Goal: Task Accomplishment & Management: Manage account settings

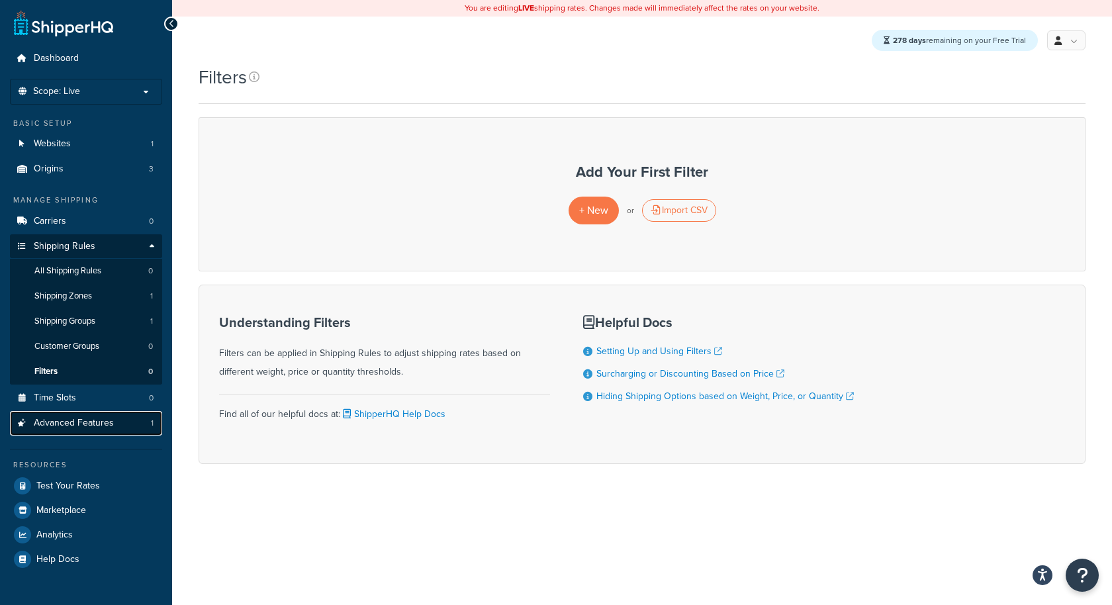
click at [87, 418] on span "Advanced Features" at bounding box center [74, 423] width 80 height 11
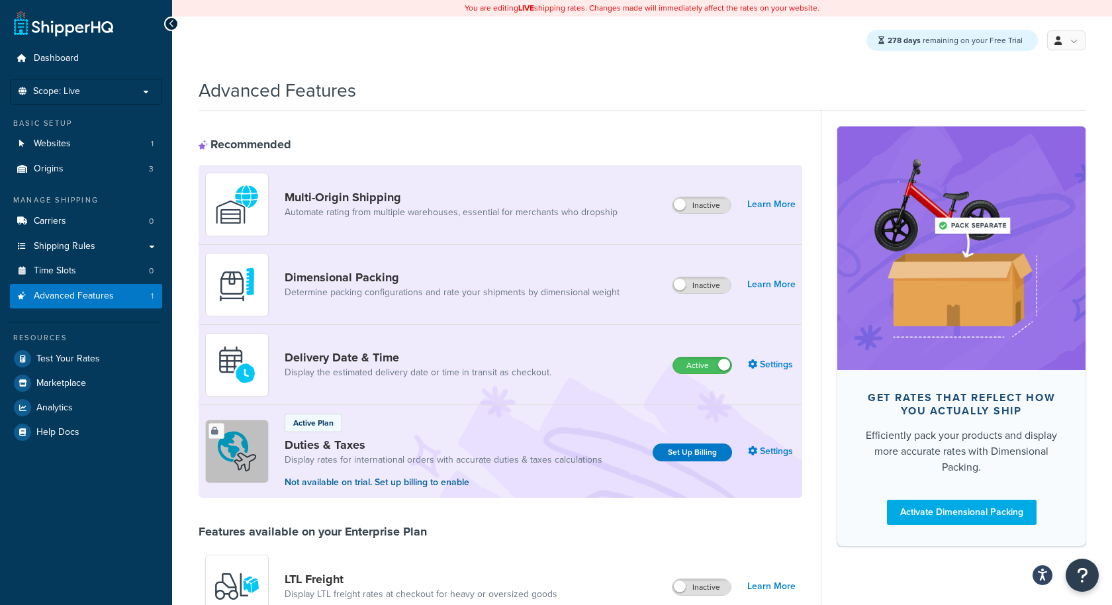
click at [714, 368] on label "Active" at bounding box center [702, 366] width 58 height 16
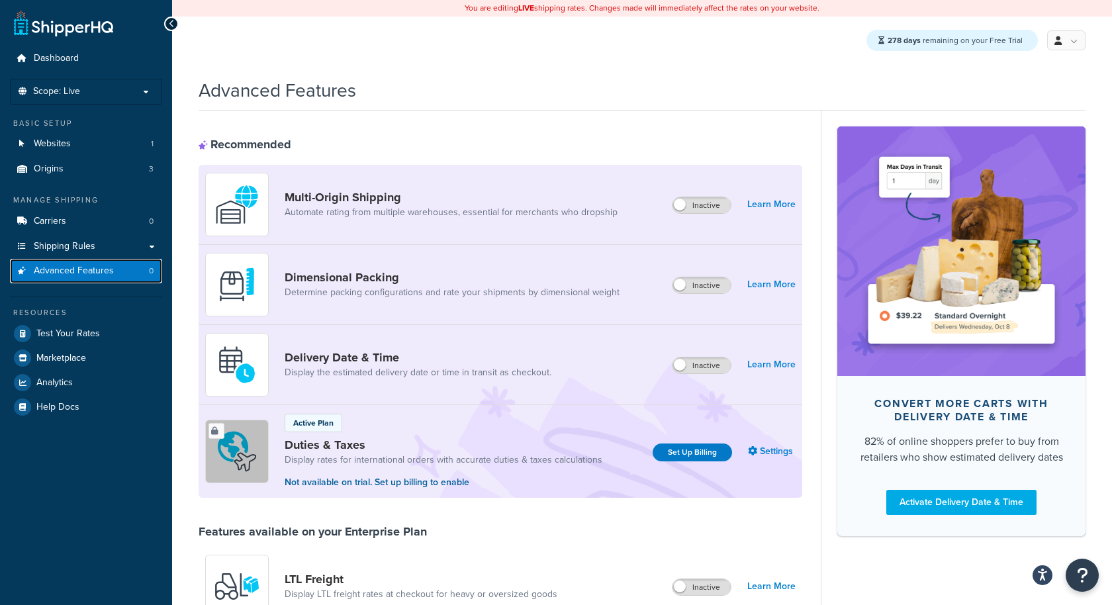
click at [141, 269] on link "Advanced Features 0" at bounding box center [86, 271] width 152 height 24
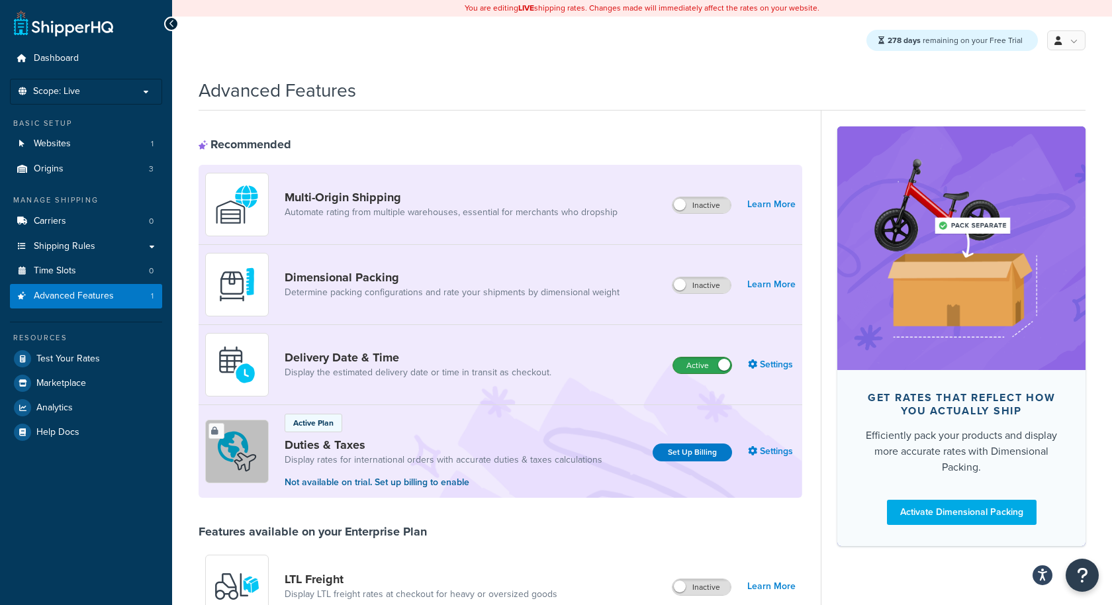
click at [701, 364] on label "Active" at bounding box center [702, 366] width 58 height 16
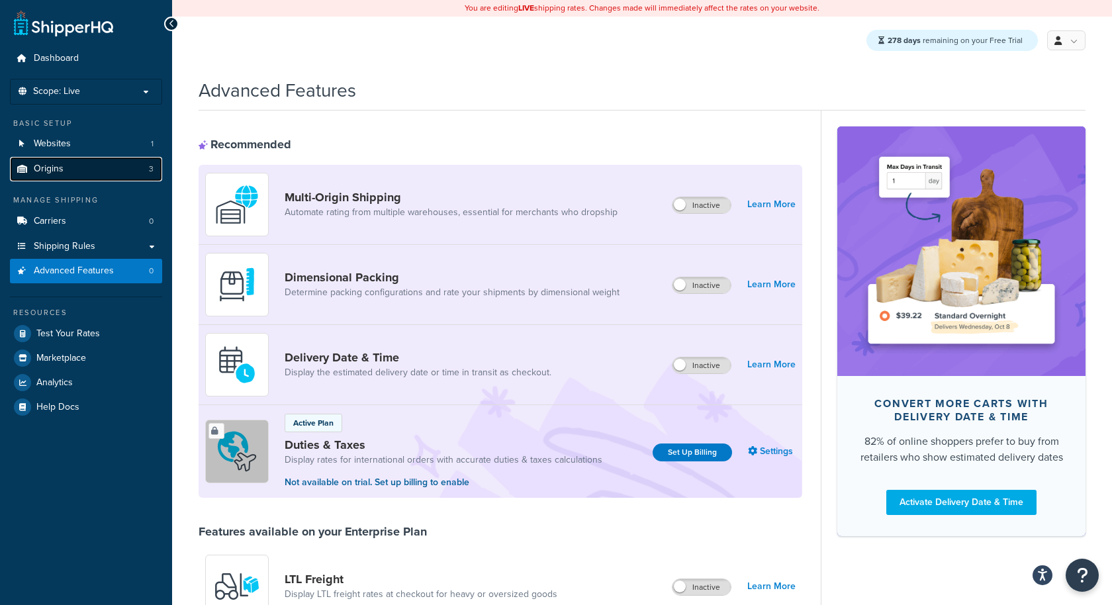
click at [144, 173] on link "Origins 3" at bounding box center [86, 169] width 152 height 24
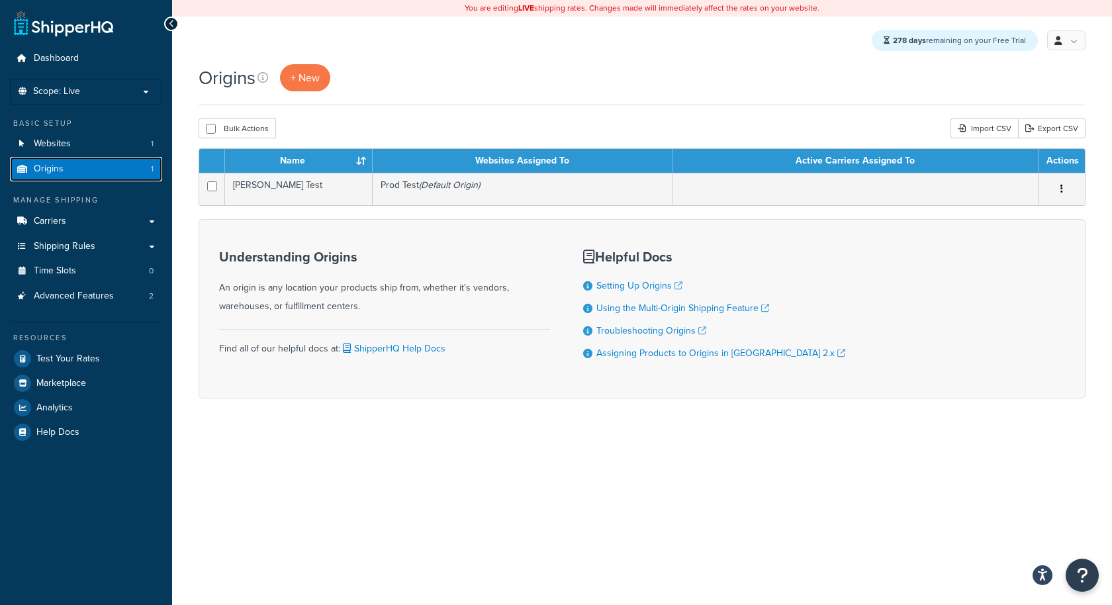
click at [122, 170] on link "Origins 1" at bounding box center [86, 169] width 152 height 24
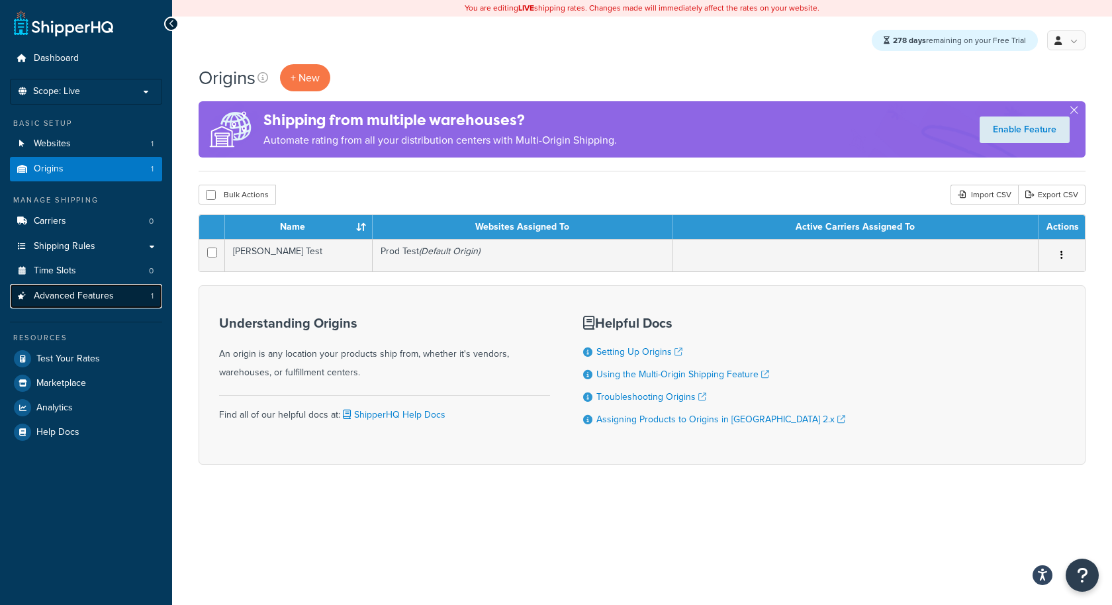
click at [116, 299] on link "Advanced Features 1" at bounding box center [86, 296] width 152 height 24
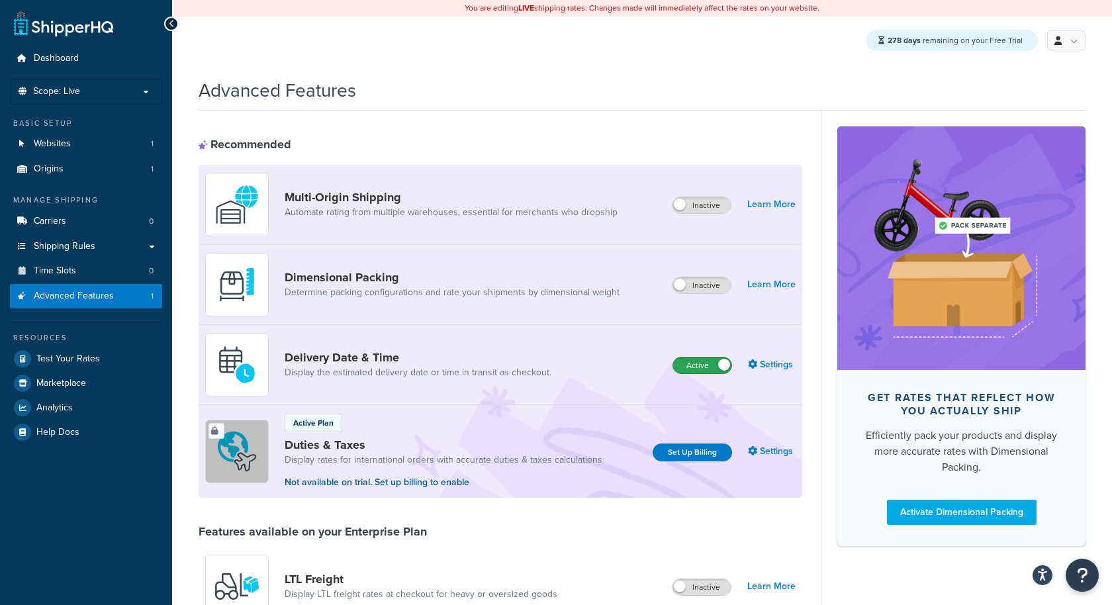
click at [700, 369] on label "Active" at bounding box center [702, 366] width 58 height 16
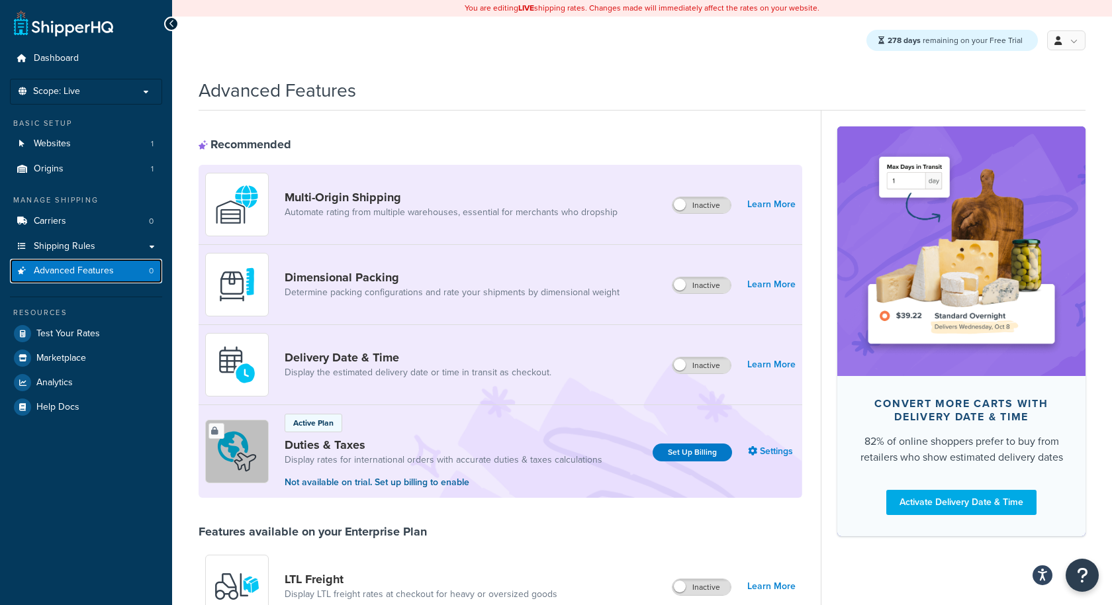
click at [144, 279] on link "Advanced Features 0" at bounding box center [86, 271] width 152 height 24
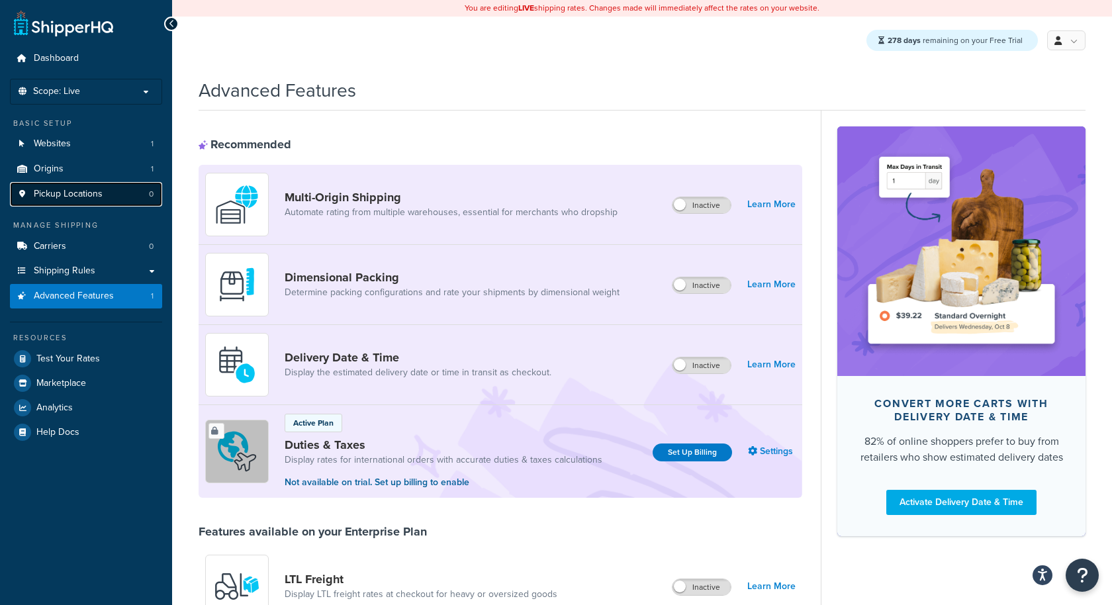
click at [96, 191] on span "Pickup Locations" at bounding box center [68, 194] width 69 height 11
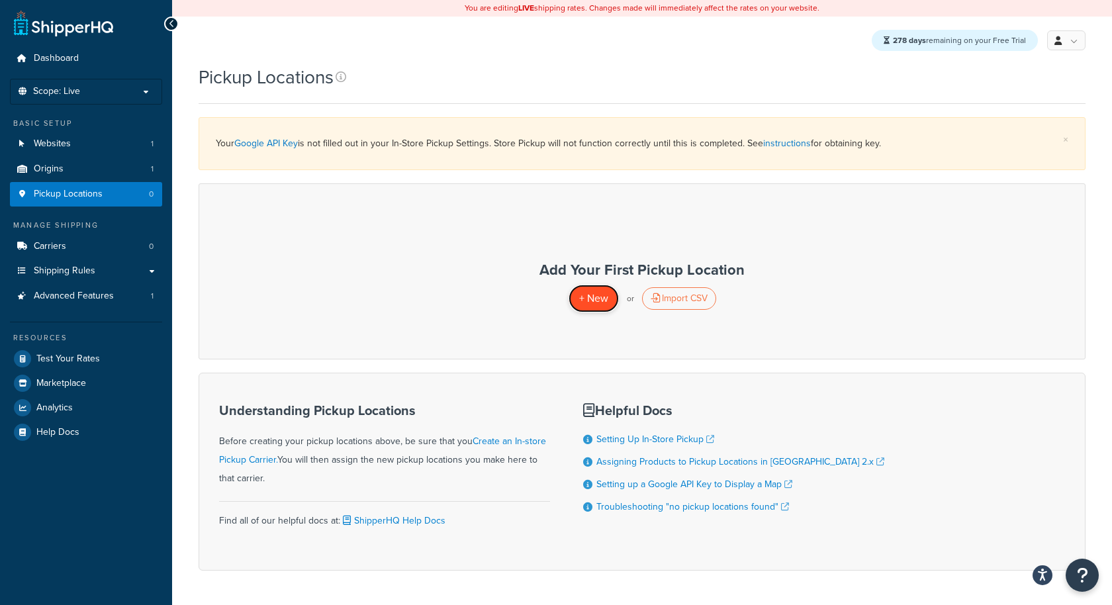
click at [601, 303] on span "+ New" at bounding box center [593, 298] width 29 height 15
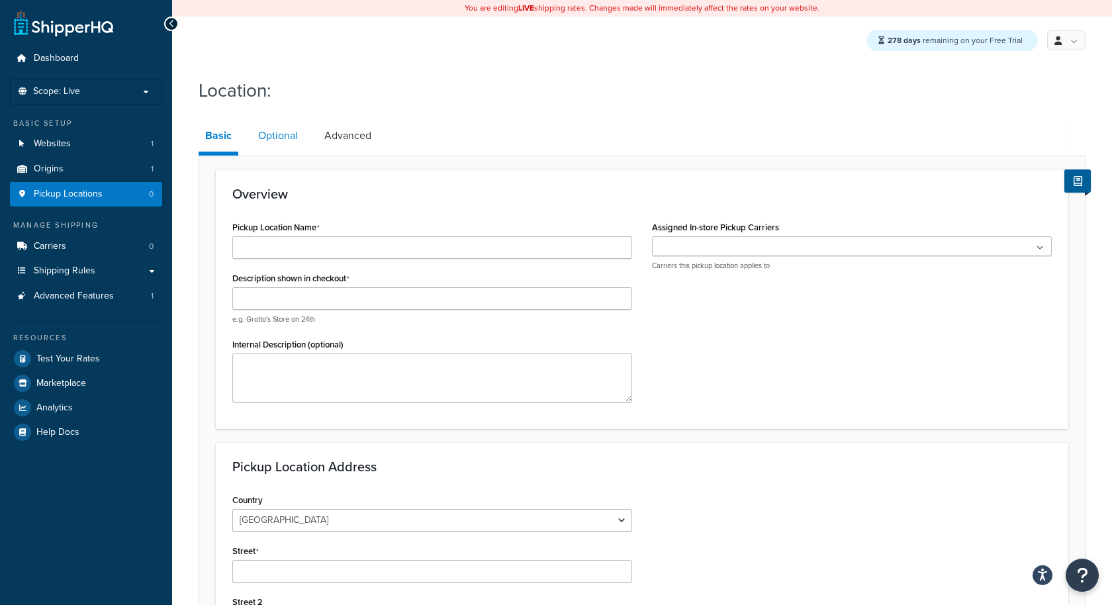
click at [282, 138] on link "Optional" at bounding box center [278, 136] width 53 height 32
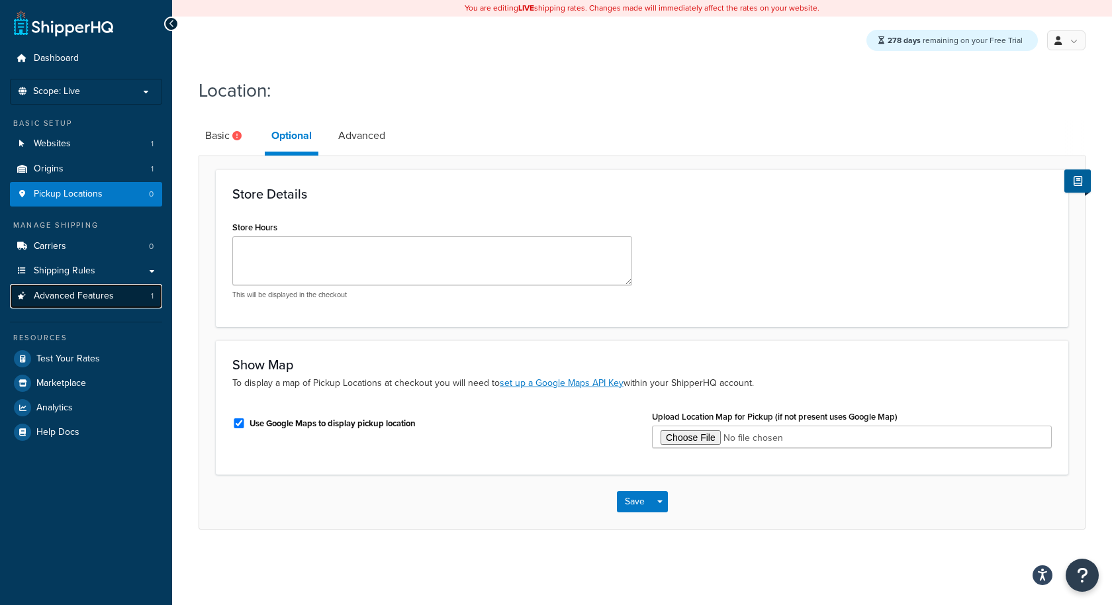
click at [106, 300] on span "Advanced Features" at bounding box center [74, 296] width 80 height 11
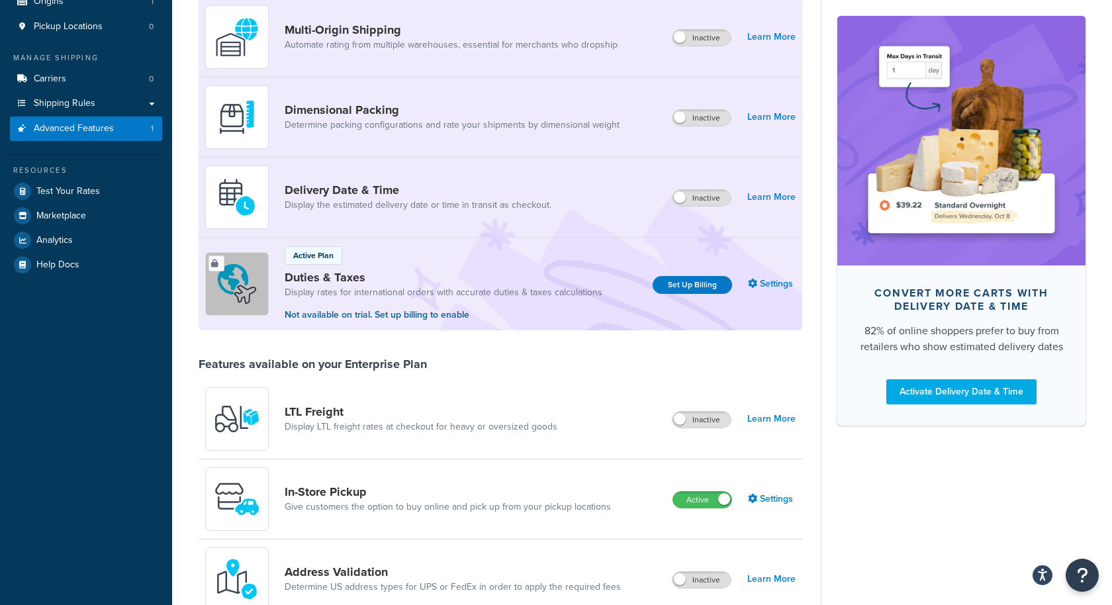
scroll to position [148, 0]
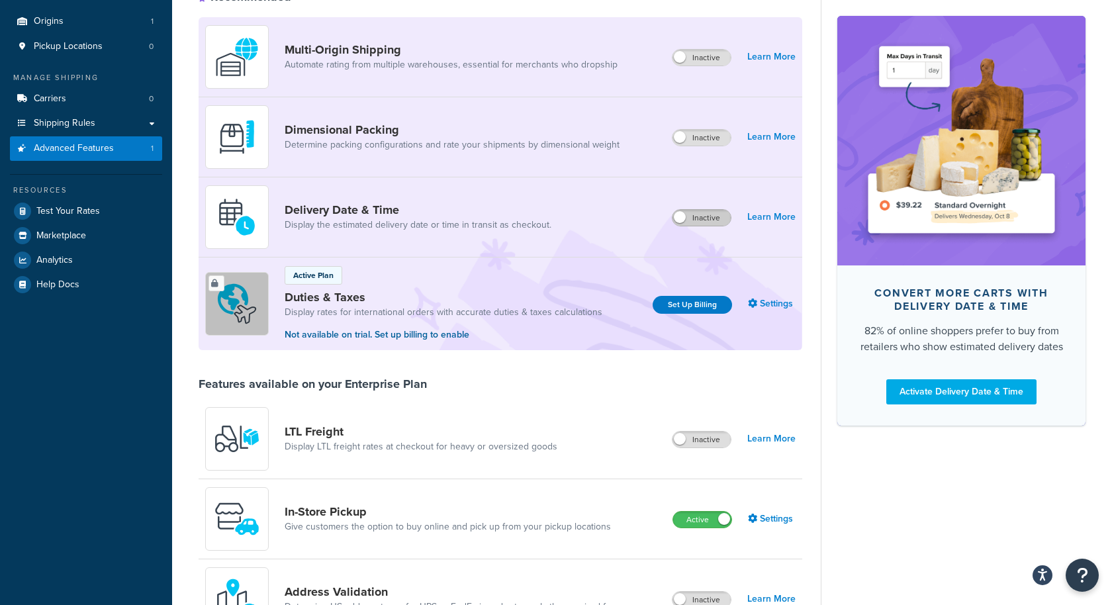
click at [701, 219] on label "Inactive" at bounding box center [702, 218] width 58 height 16
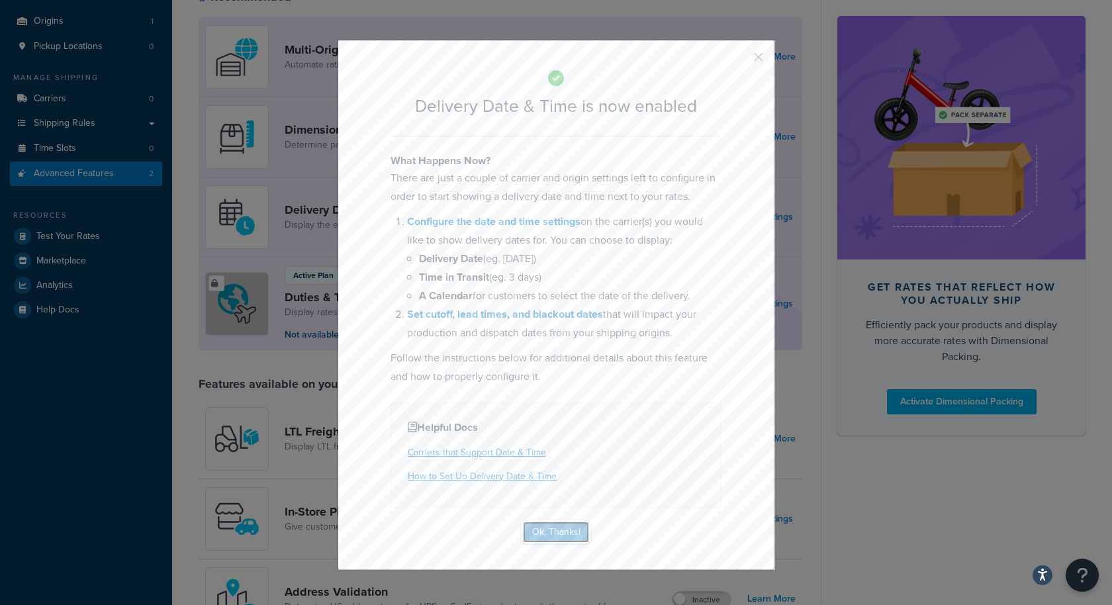
click at [561, 539] on button "Ok, Thanks!" at bounding box center [556, 532] width 66 height 21
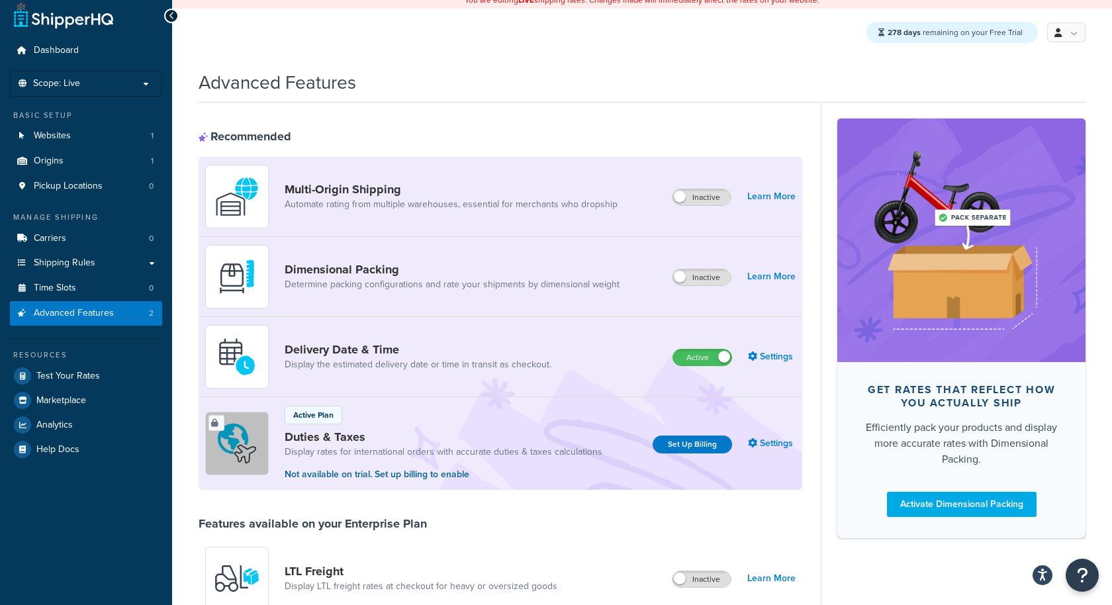
scroll to position [0, 0]
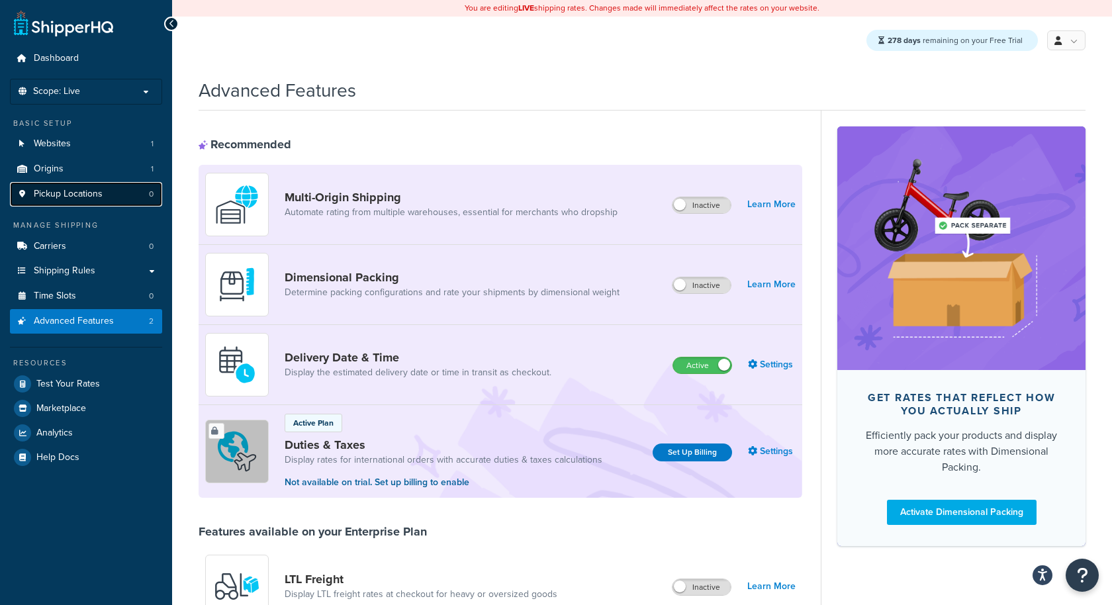
click at [92, 197] on span "Pickup Locations" at bounding box center [68, 194] width 69 height 11
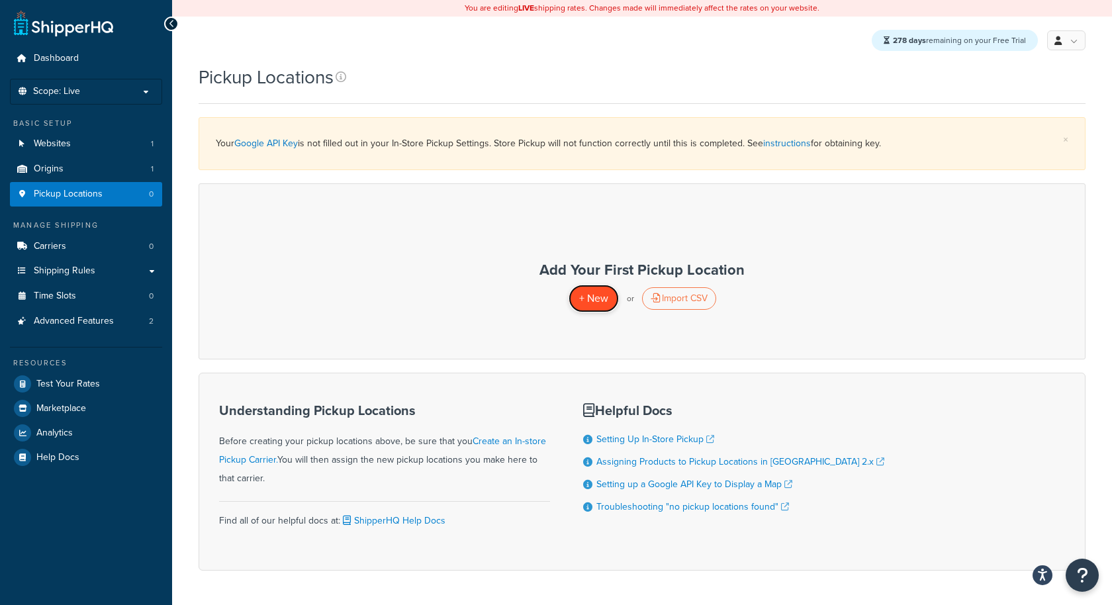
click at [576, 297] on link "+ New" at bounding box center [594, 298] width 50 height 27
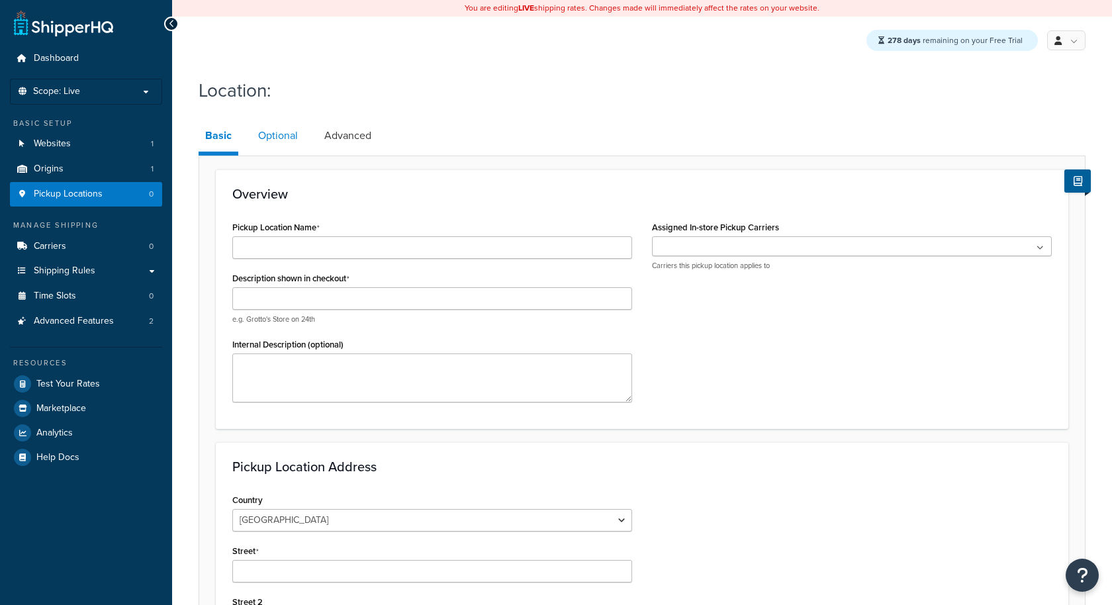
click at [282, 135] on link "Optional" at bounding box center [278, 136] width 53 height 32
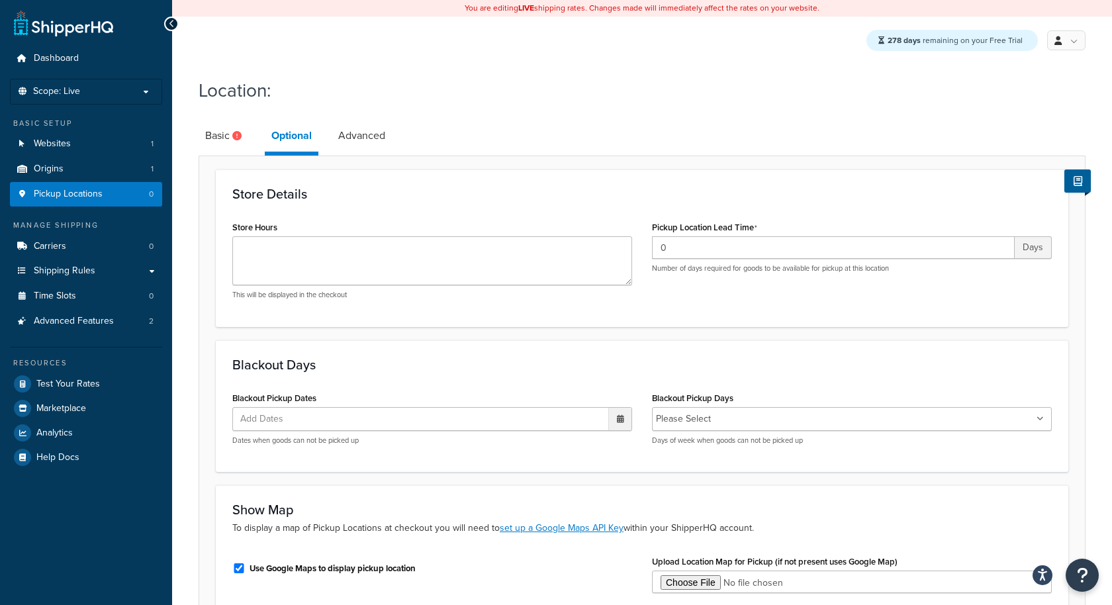
click at [105, 333] on ul "Dashboard Scope: Live Basic Setup Websites 1 Origins 1 Pickup Locations 0 Manag…" at bounding box center [86, 257] width 152 height 423
click at [95, 316] on span "Advanced Features" at bounding box center [74, 321] width 80 height 11
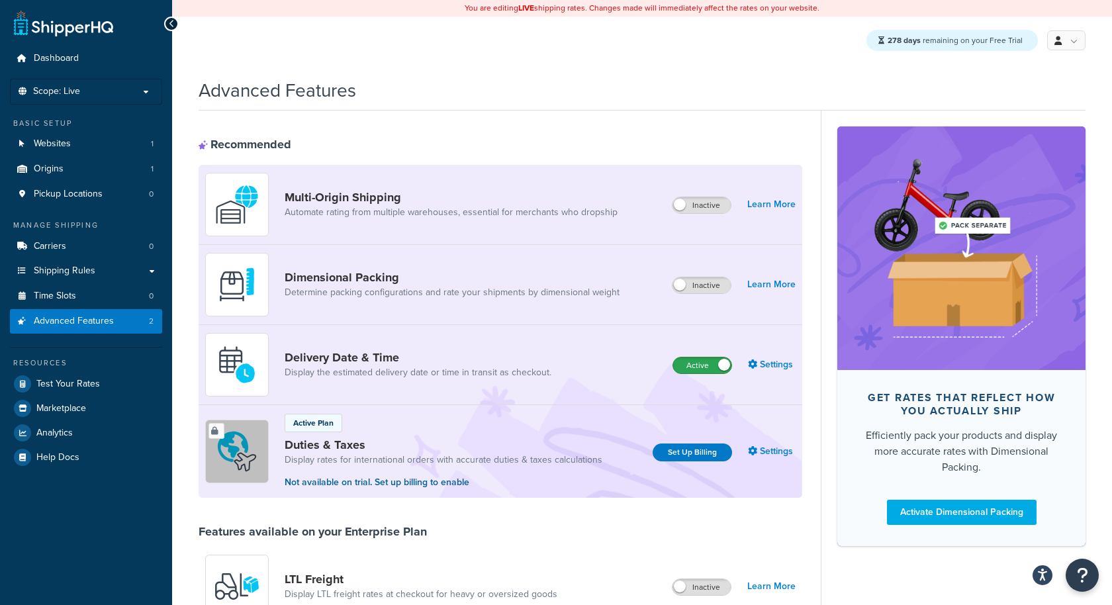
click at [708, 363] on label "Active" at bounding box center [702, 366] width 58 height 16
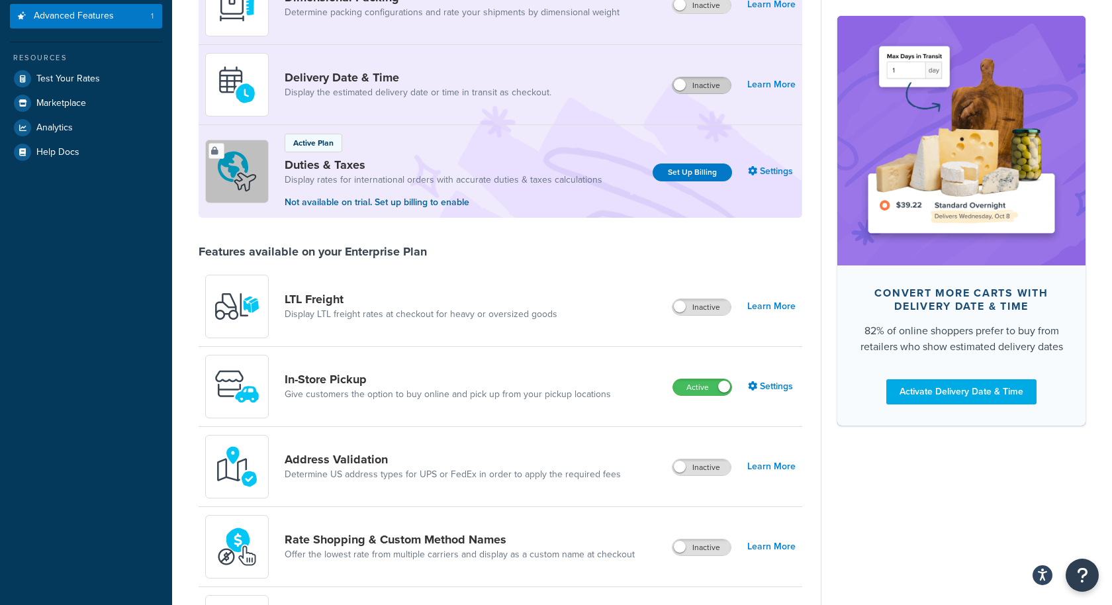
scroll to position [525, 0]
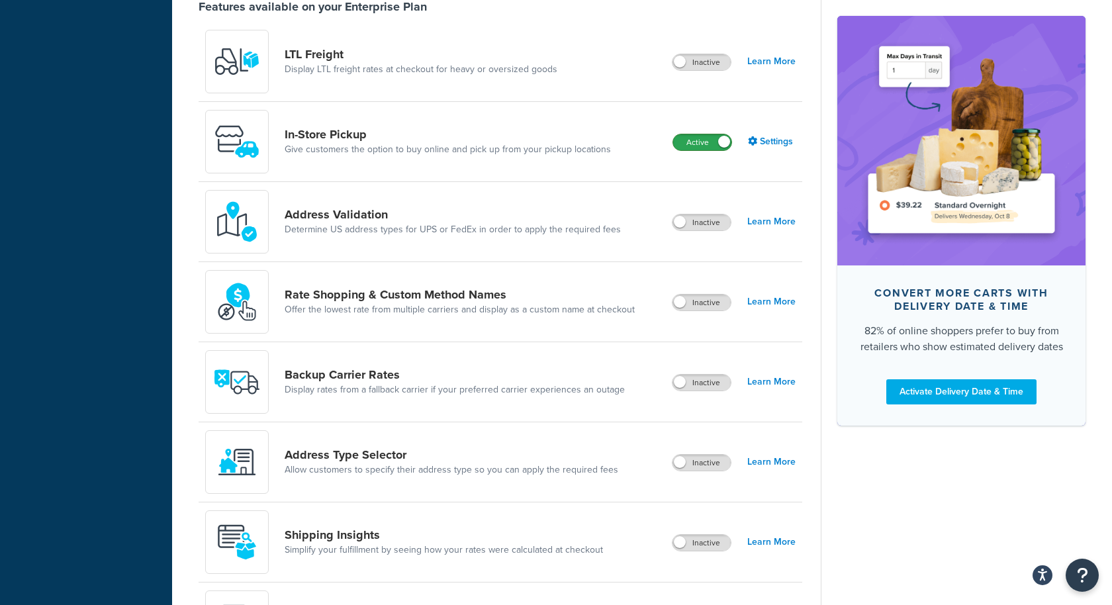
click at [695, 146] on label "Active" at bounding box center [702, 142] width 58 height 16
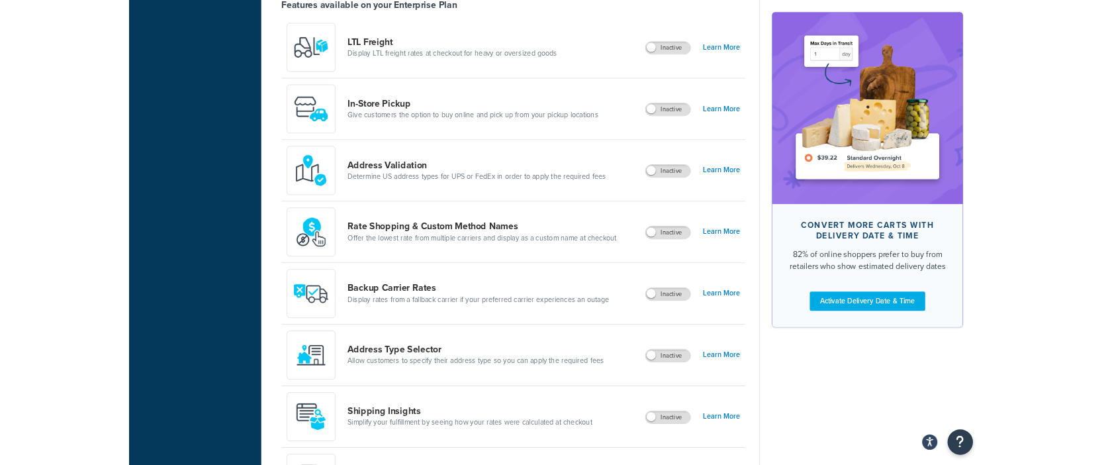
scroll to position [0, 0]
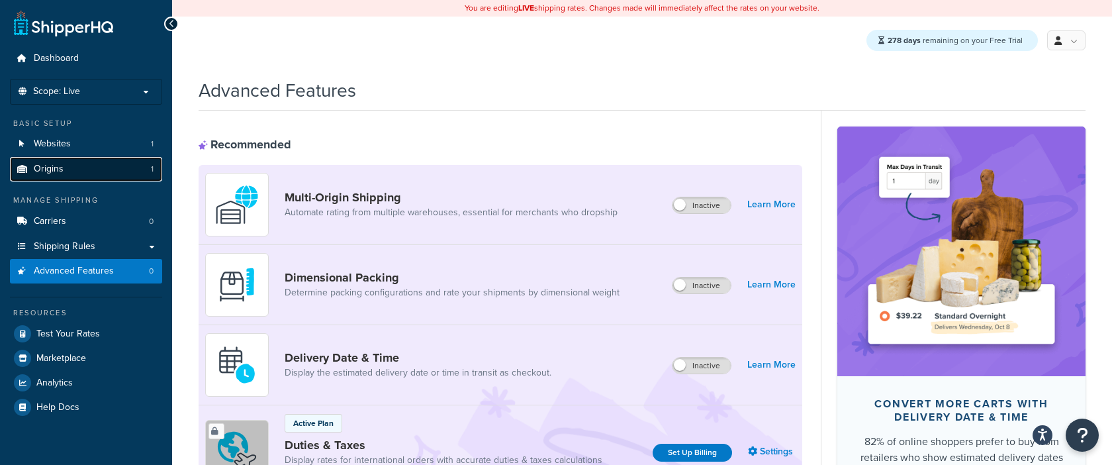
click at [79, 175] on link "Origins 1" at bounding box center [86, 169] width 152 height 24
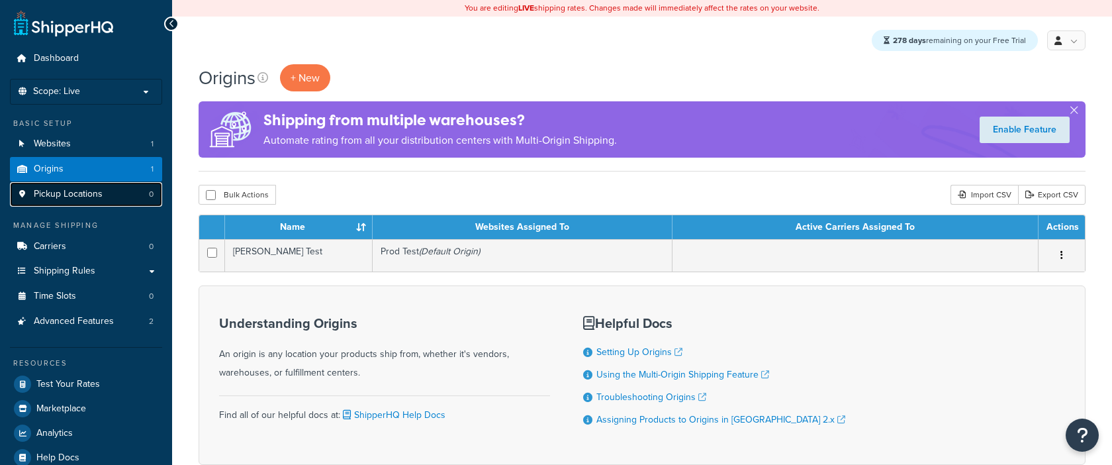
click at [70, 197] on span "Pickup Locations" at bounding box center [68, 194] width 69 height 11
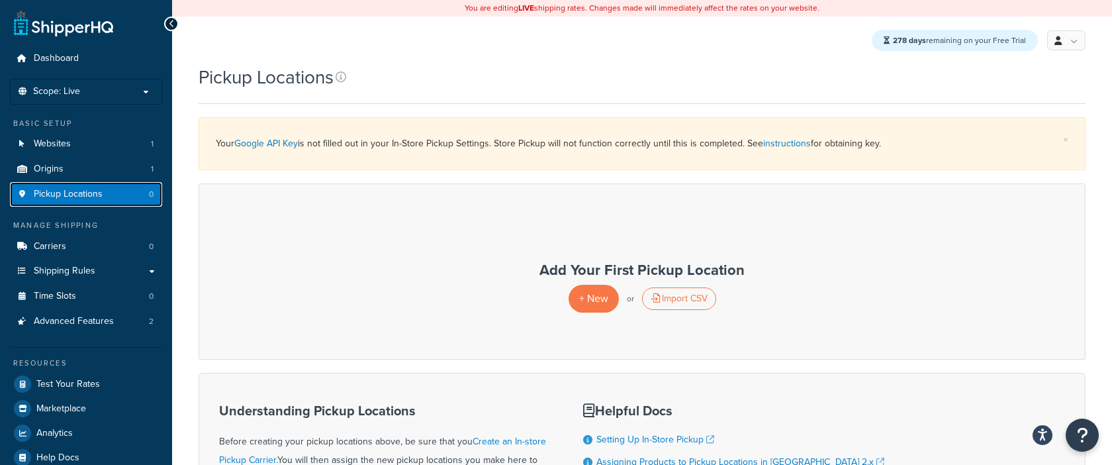
click at [126, 195] on link "Pickup Locations 0" at bounding box center [86, 194] width 152 height 24
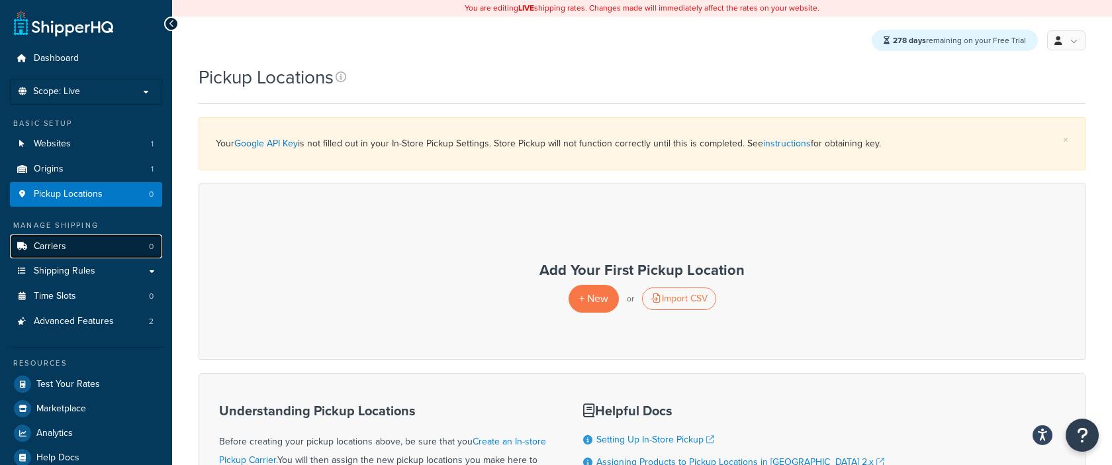
click at [96, 243] on link "Carriers 0" at bounding box center [86, 246] width 152 height 24
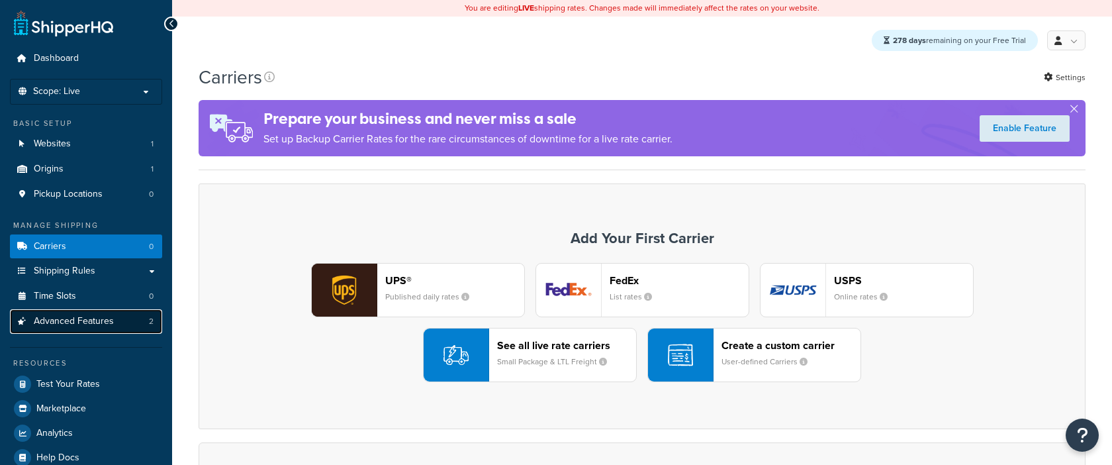
click at [98, 323] on span "Advanced Features" at bounding box center [74, 321] width 80 height 11
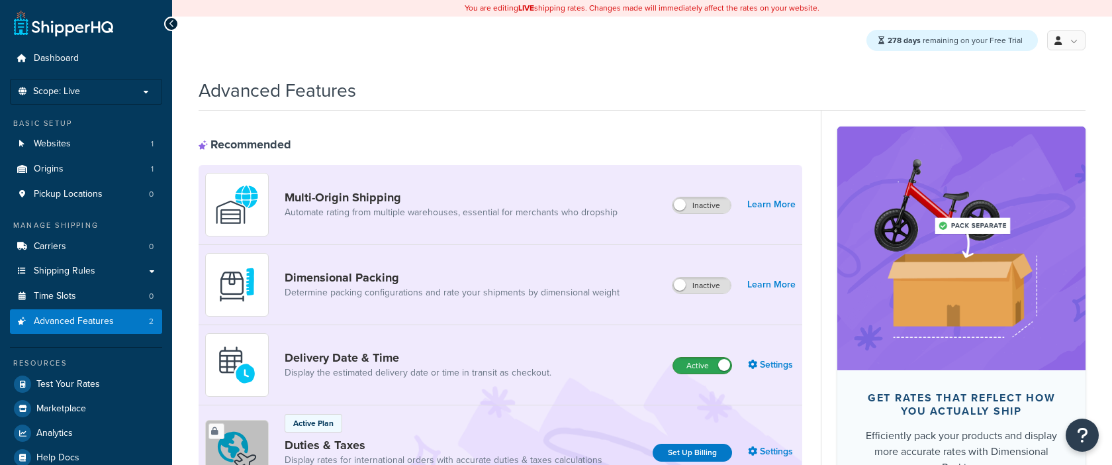
click at [696, 366] on label "Active" at bounding box center [702, 366] width 58 height 16
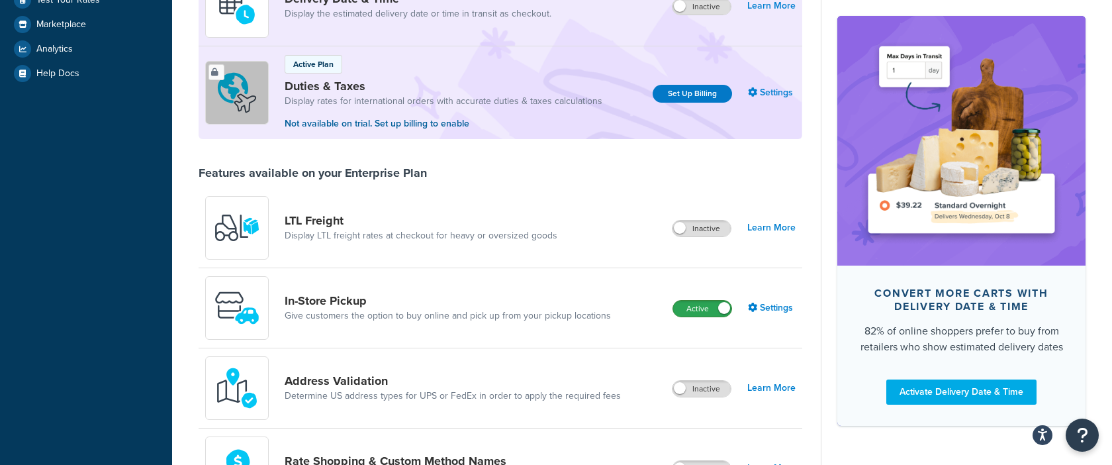
click at [704, 313] on label "Active" at bounding box center [702, 309] width 58 height 16
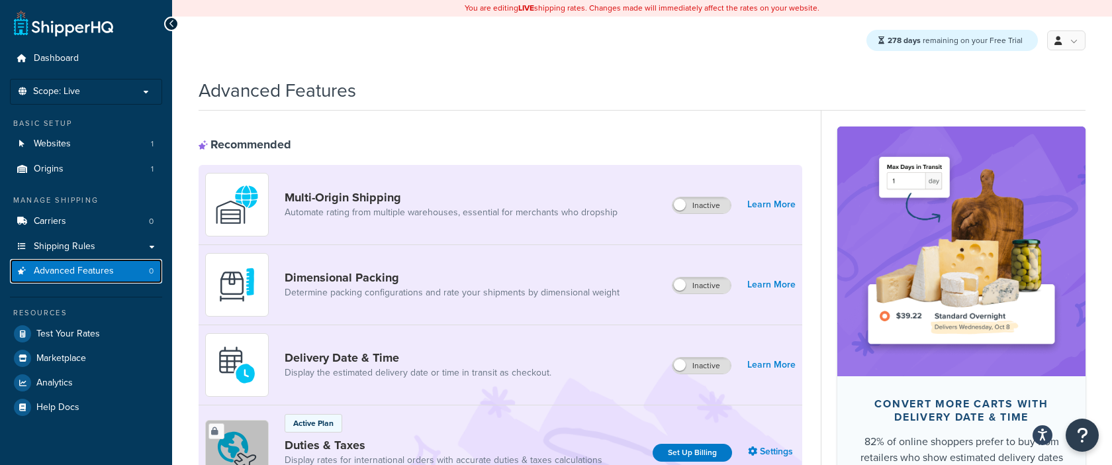
click at [102, 270] on span "Advanced Features" at bounding box center [74, 271] width 80 height 11
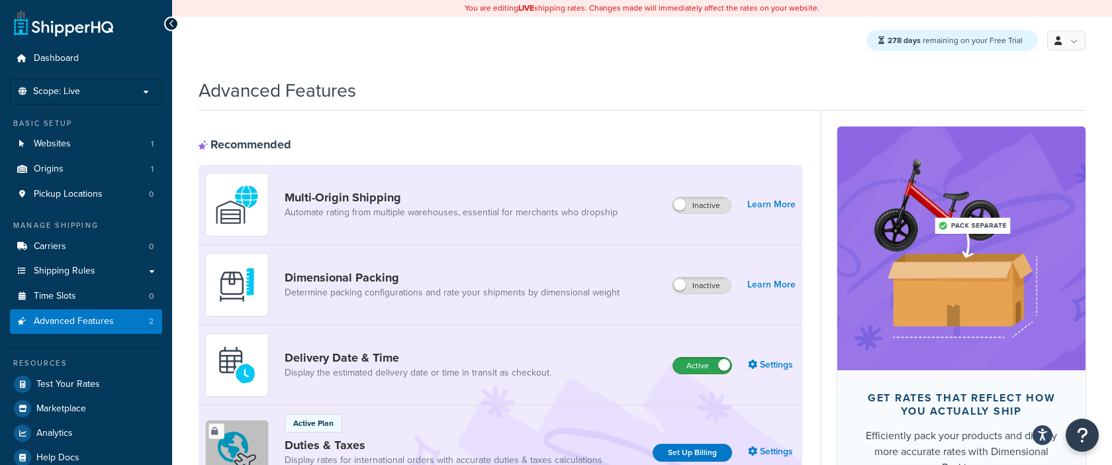
click at [703, 369] on label "Active" at bounding box center [702, 366] width 58 height 16
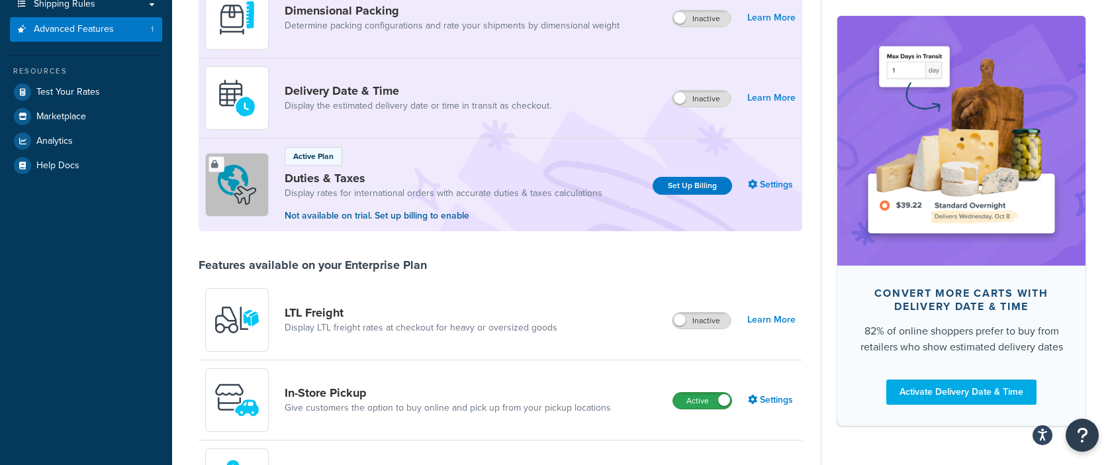
click at [699, 397] on label "Active" at bounding box center [702, 401] width 58 height 16
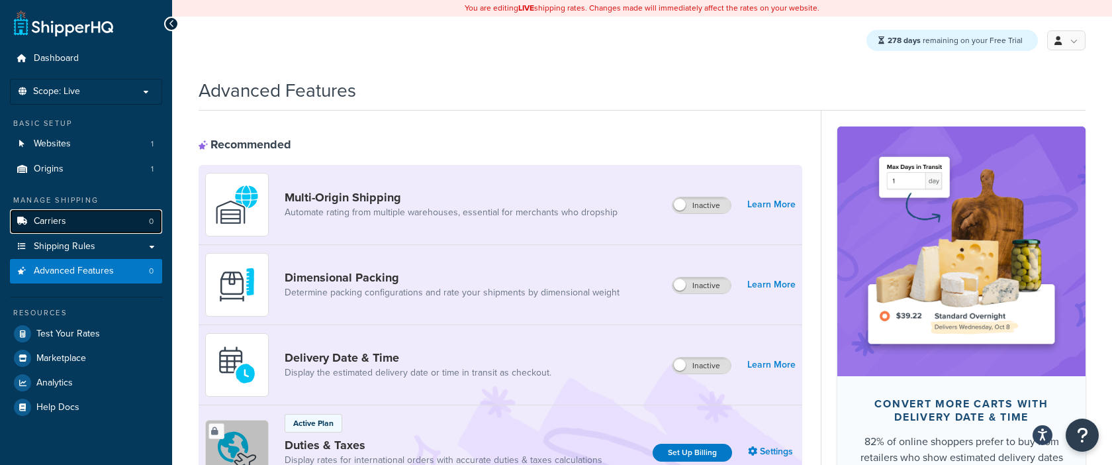
click at [77, 226] on link "Carriers 0" at bounding box center [86, 221] width 152 height 24
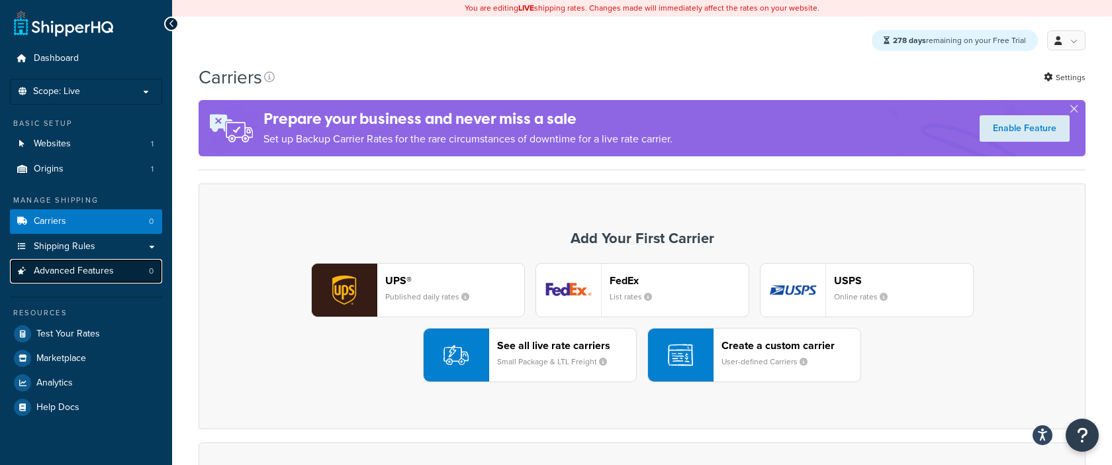
click at [109, 273] on span "Advanced Features" at bounding box center [74, 271] width 80 height 11
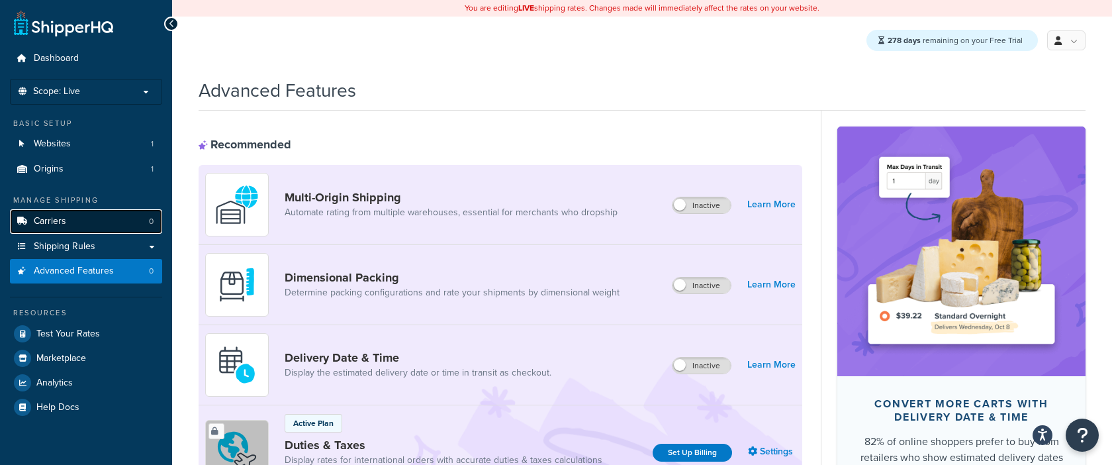
click at [137, 229] on link "Carriers 0" at bounding box center [86, 221] width 152 height 24
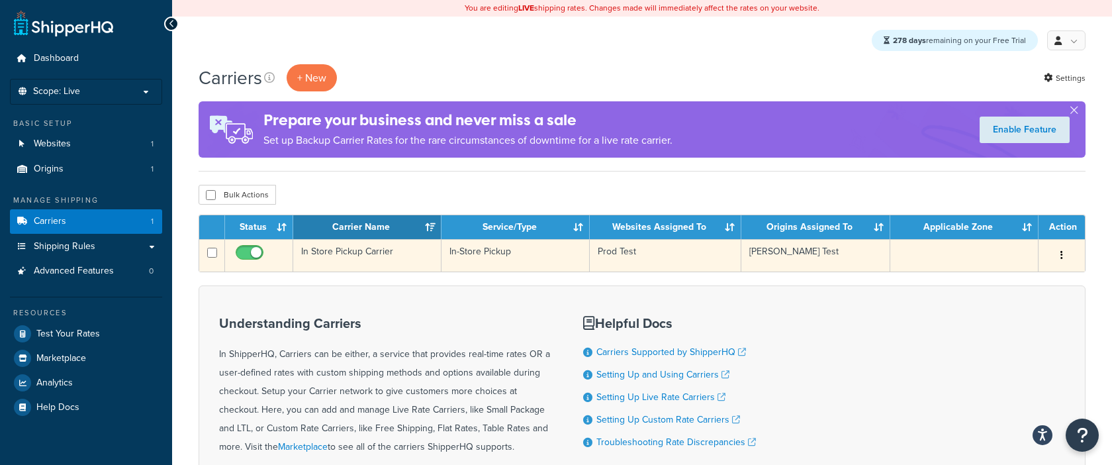
click at [1059, 252] on button "button" at bounding box center [1062, 255] width 19 height 21
click at [974, 335] on link "Delete" at bounding box center [1008, 336] width 105 height 27
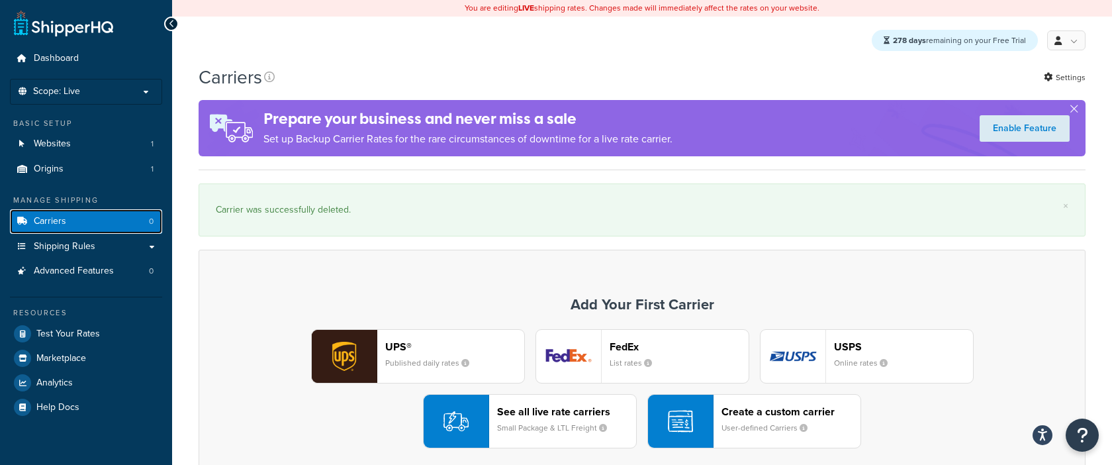
click at [127, 230] on link "Carriers 0" at bounding box center [86, 221] width 152 height 24
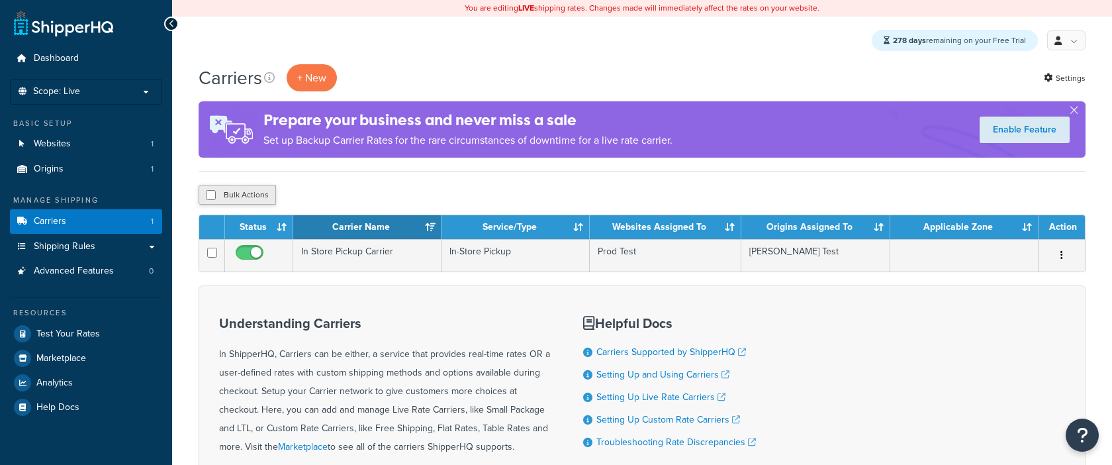
click at [254, 197] on button "Bulk Actions" at bounding box center [237, 195] width 77 height 20
checkbox input "true"
click at [371, 194] on button "Delete" at bounding box center [353, 195] width 46 height 20
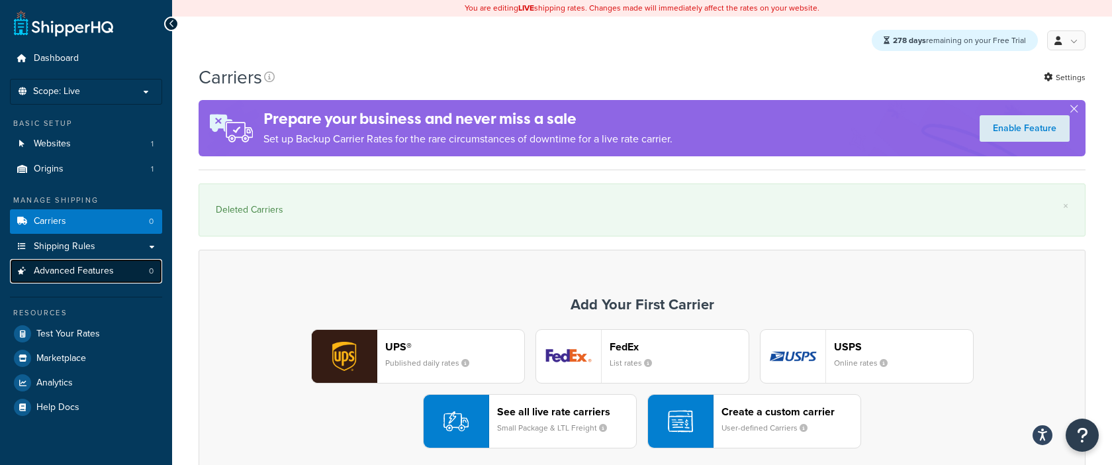
click at [109, 277] on link "Advanced Features 0" at bounding box center [86, 271] width 152 height 24
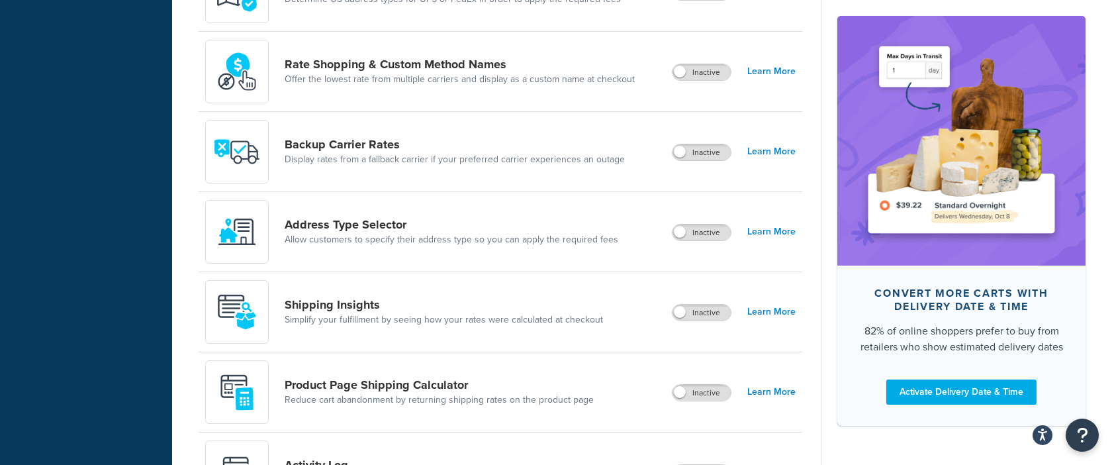
scroll to position [846, 0]
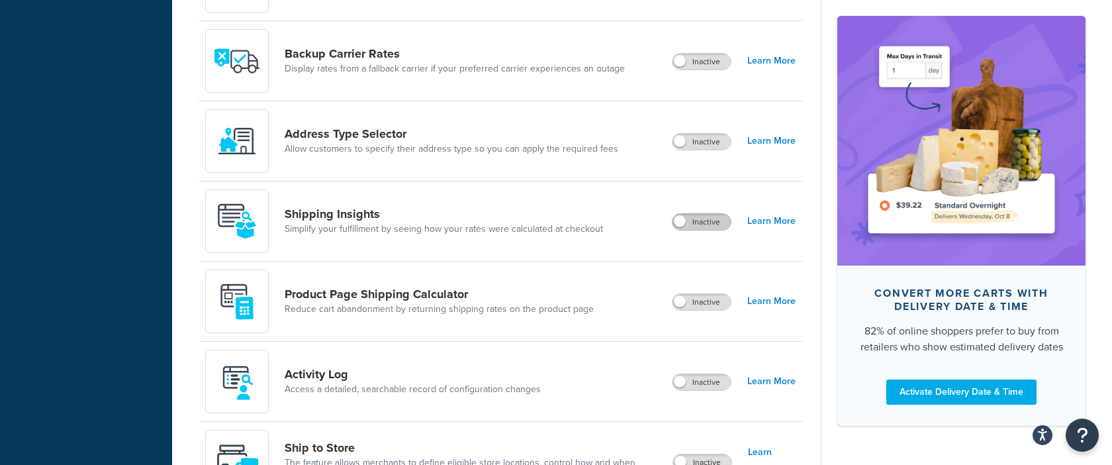
click at [718, 216] on label "Inactive" at bounding box center [702, 222] width 58 height 16
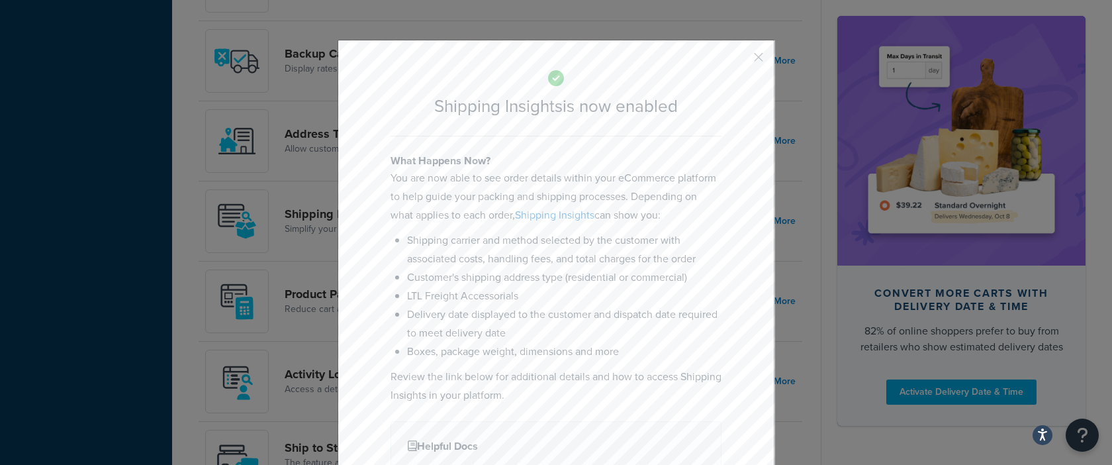
scroll to position [97, 0]
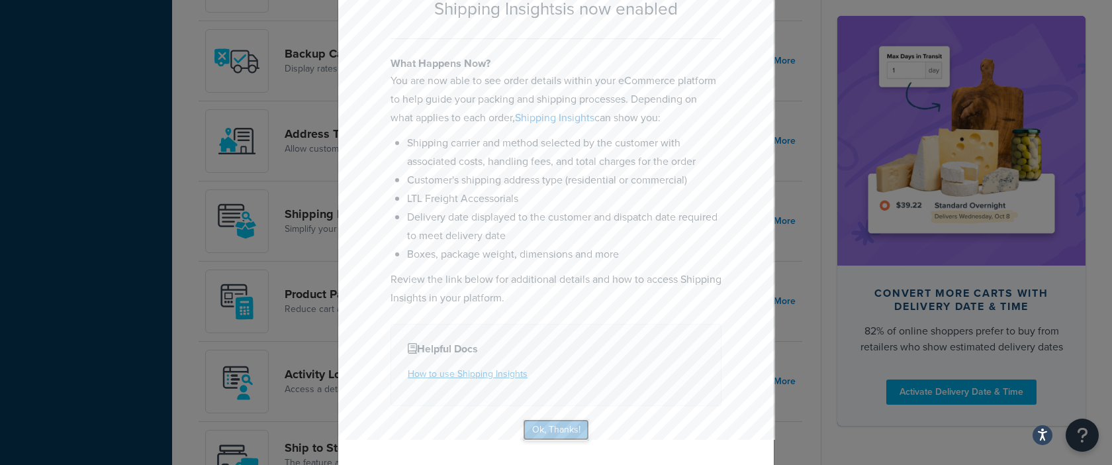
click at [571, 423] on button "Ok, Thanks!" at bounding box center [556, 429] width 66 height 21
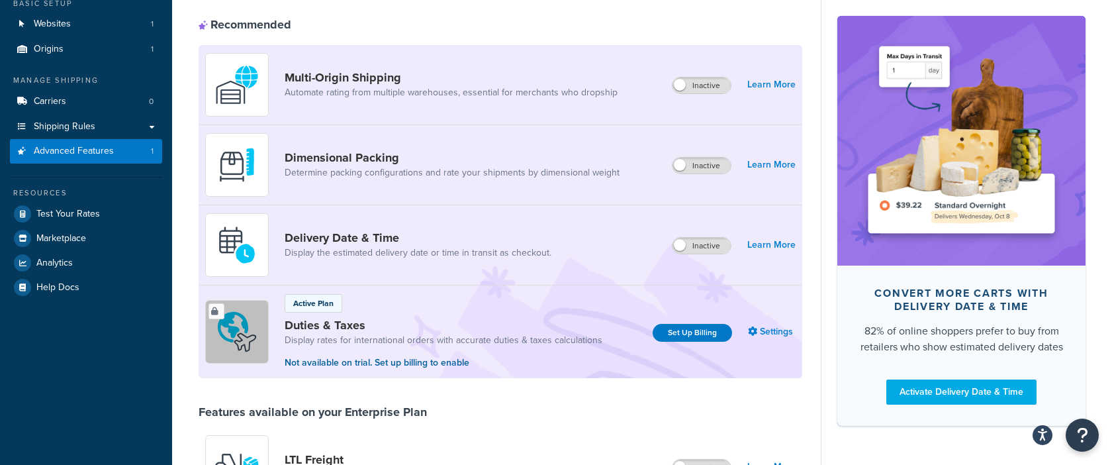
scroll to position [0, 0]
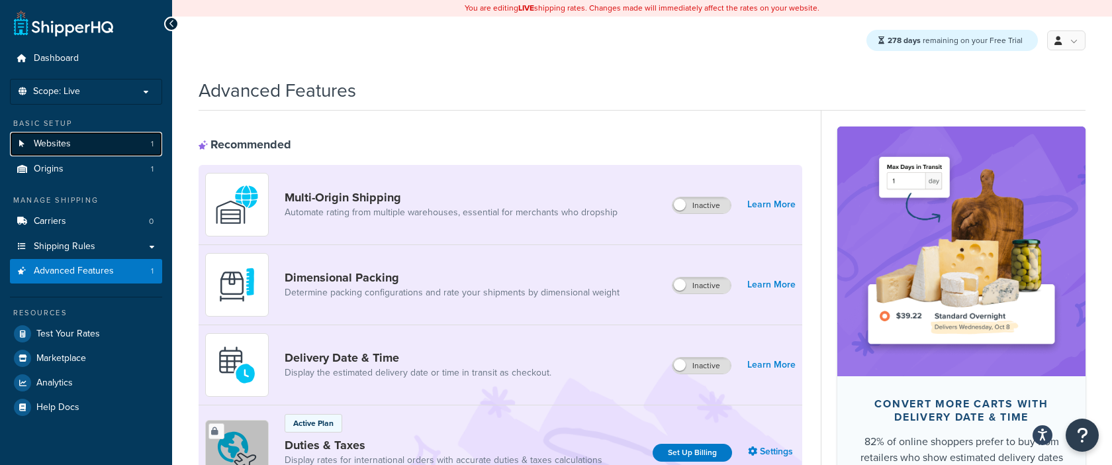
click at [77, 142] on link "Websites 1" at bounding box center [86, 144] width 152 height 24
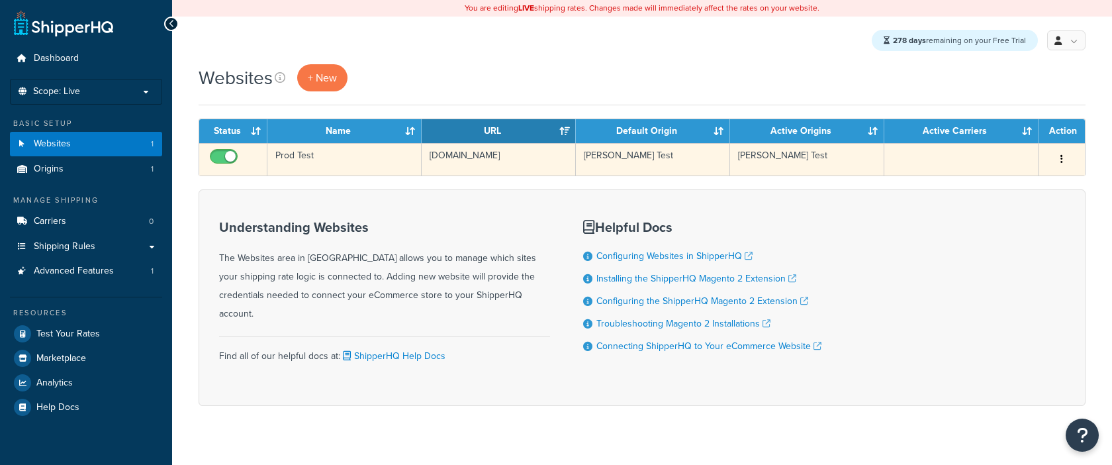
click at [394, 168] on td "Prod Test" at bounding box center [344, 159] width 154 height 32
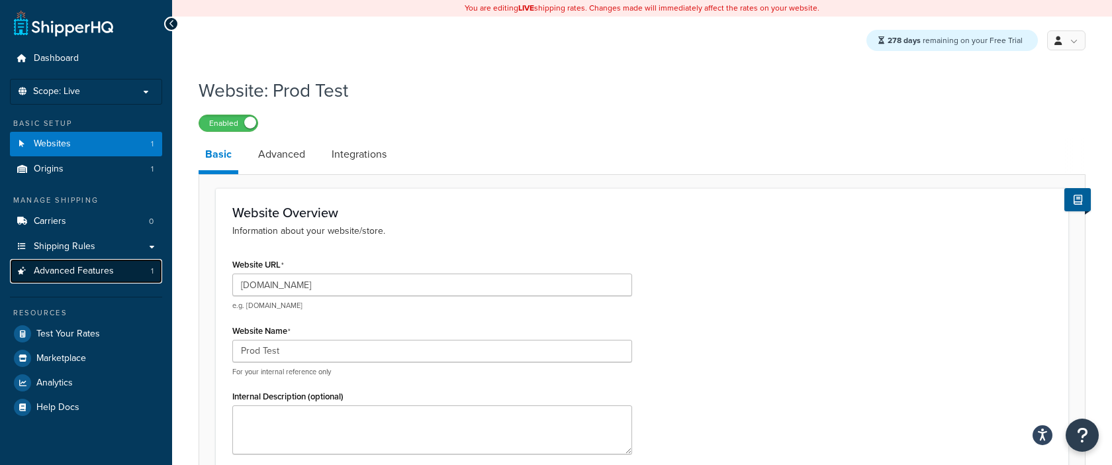
click at [113, 269] on link "Advanced Features 1" at bounding box center [86, 271] width 152 height 24
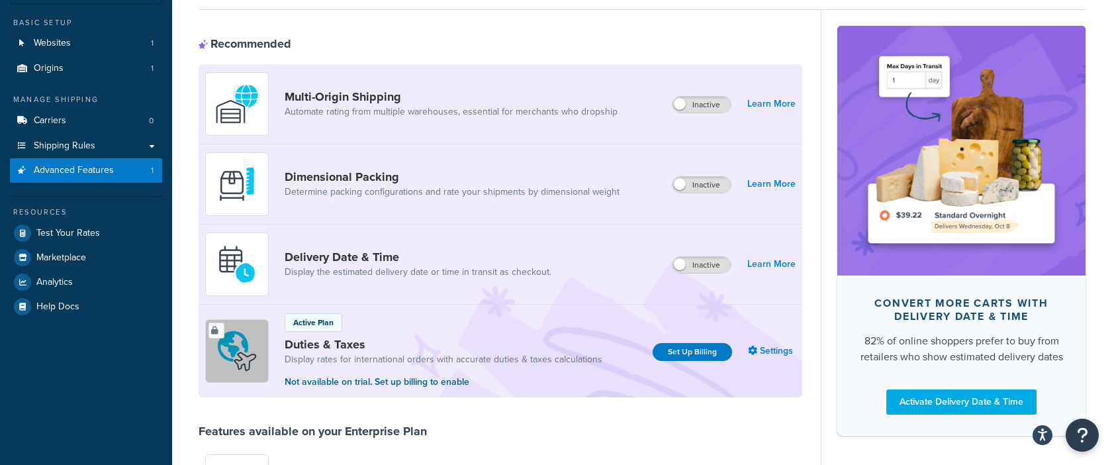
scroll to position [111, 0]
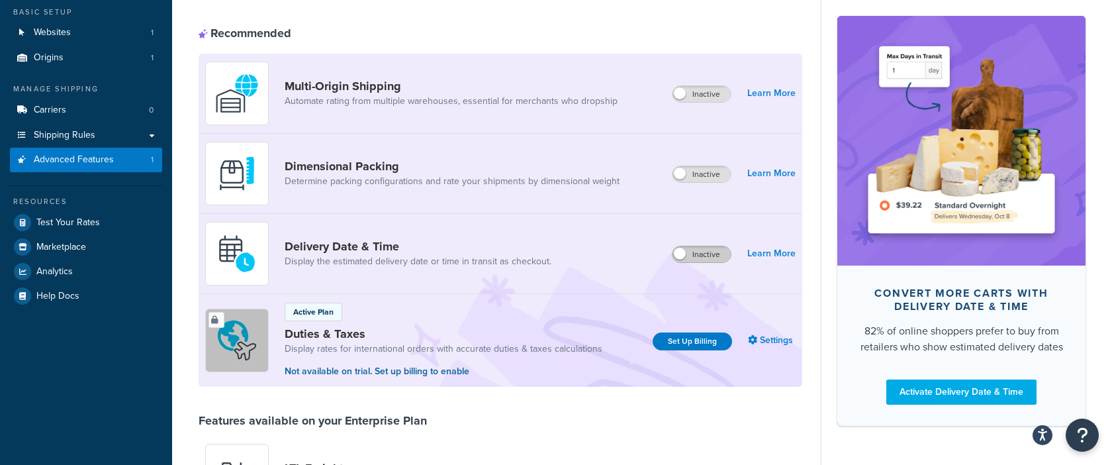
click at [707, 254] on label "Inactive" at bounding box center [702, 254] width 58 height 16
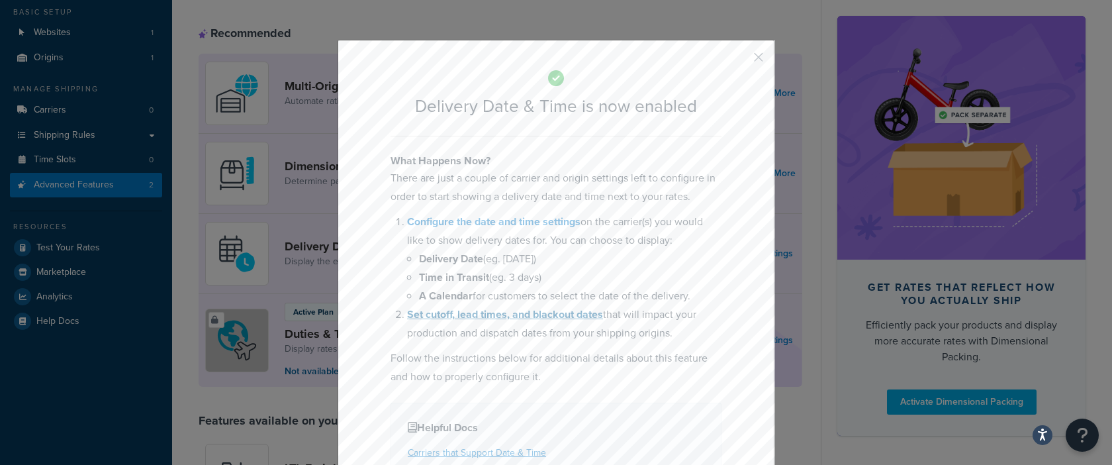
scroll to position [105, 0]
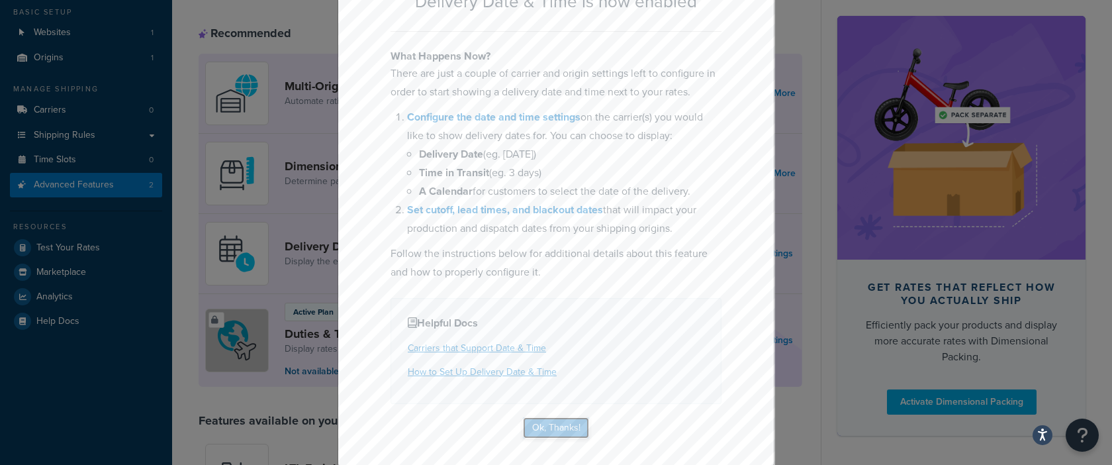
click at [543, 426] on button "Ok, Thanks!" at bounding box center [556, 427] width 66 height 21
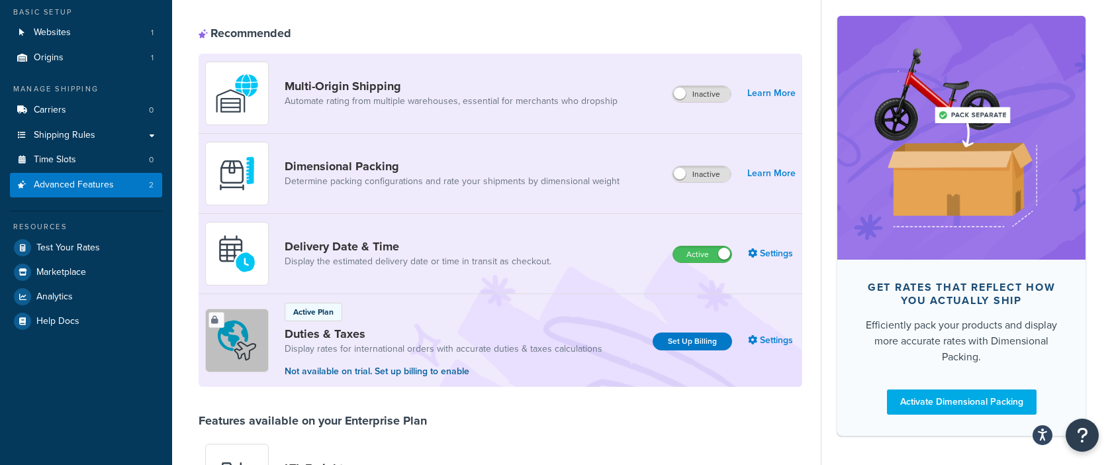
scroll to position [0, 0]
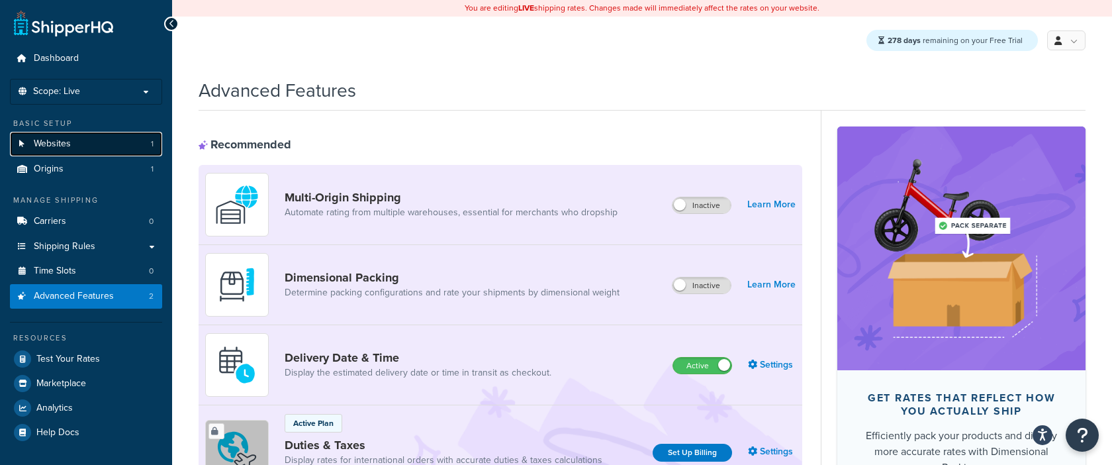
click at [60, 145] on span "Websites" at bounding box center [52, 143] width 37 height 11
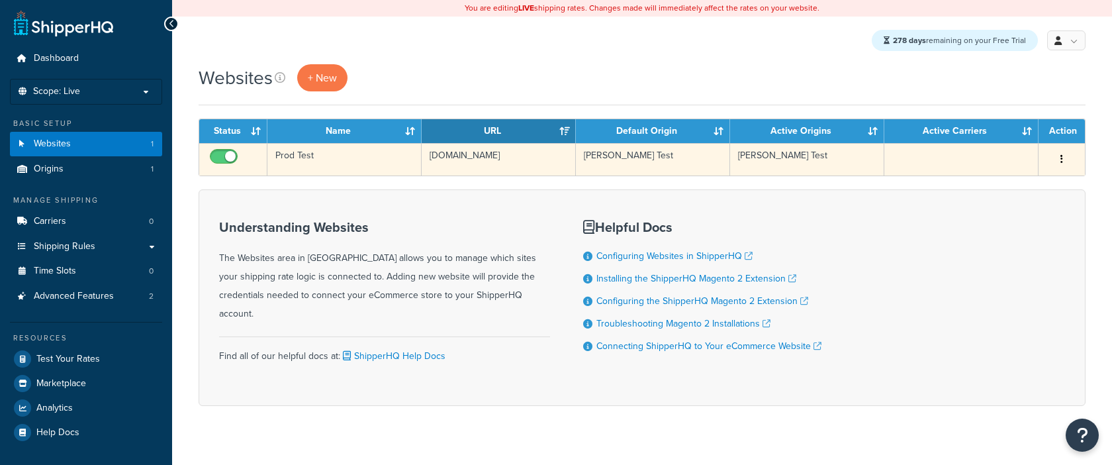
click at [342, 160] on td "Prod Test" at bounding box center [344, 159] width 154 height 32
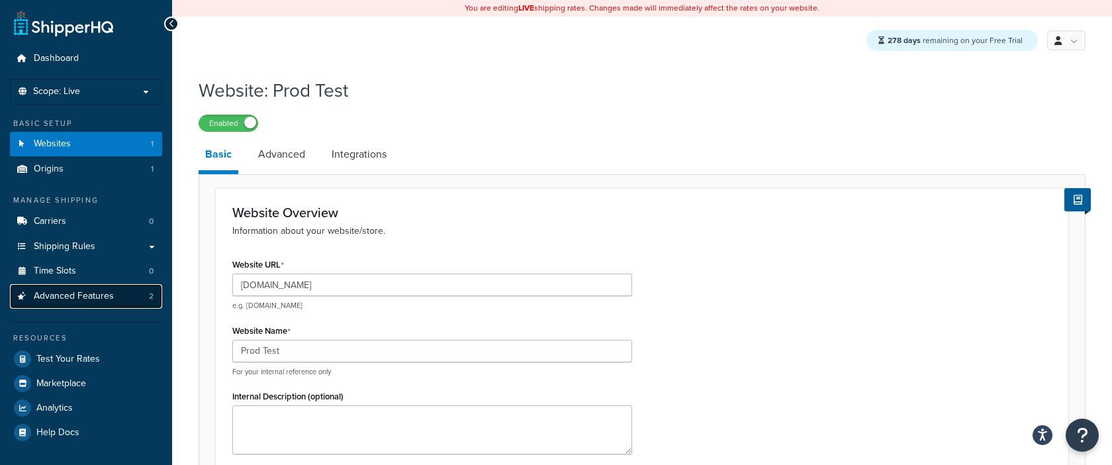
click at [104, 288] on link "Advanced Features 2" at bounding box center [86, 296] width 152 height 24
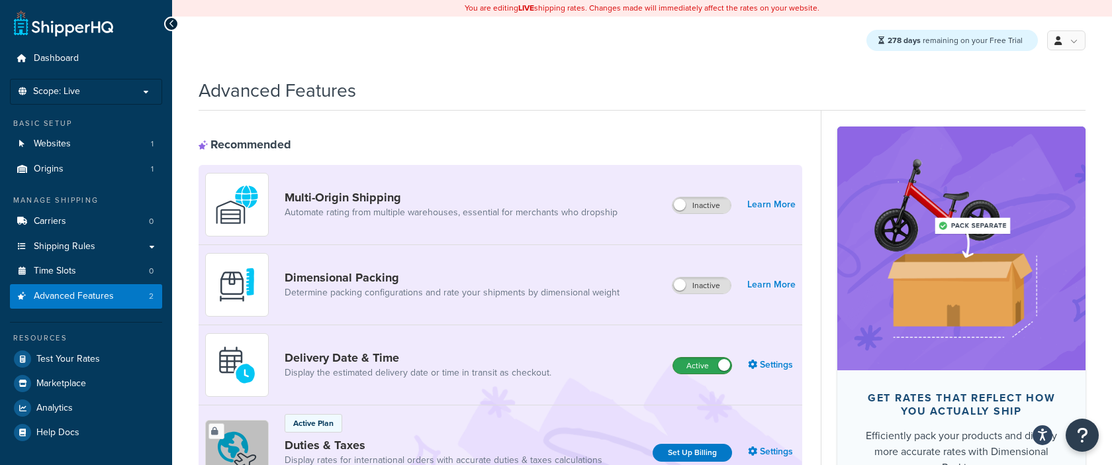
click at [695, 365] on label "Active" at bounding box center [702, 366] width 58 height 16
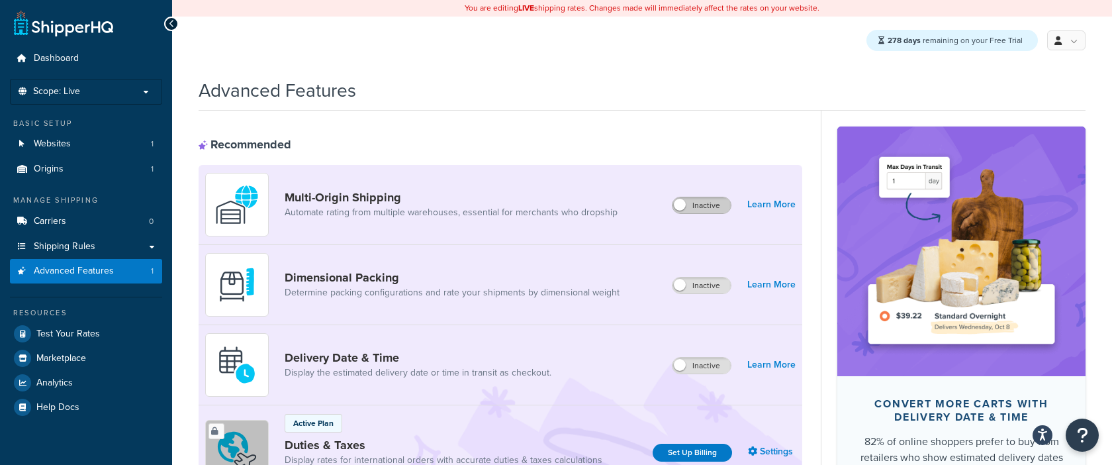
click at [712, 202] on label "Inactive" at bounding box center [702, 205] width 58 height 16
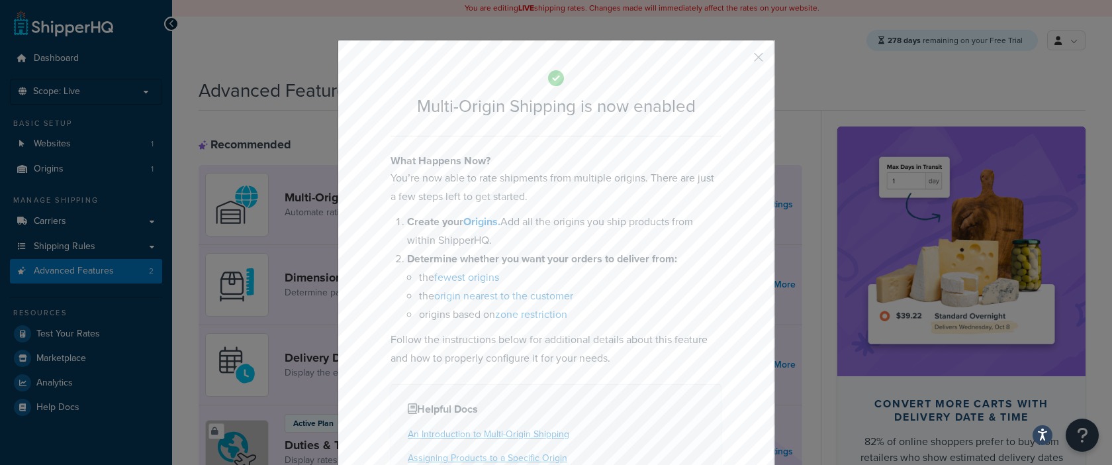
scroll to position [132, 0]
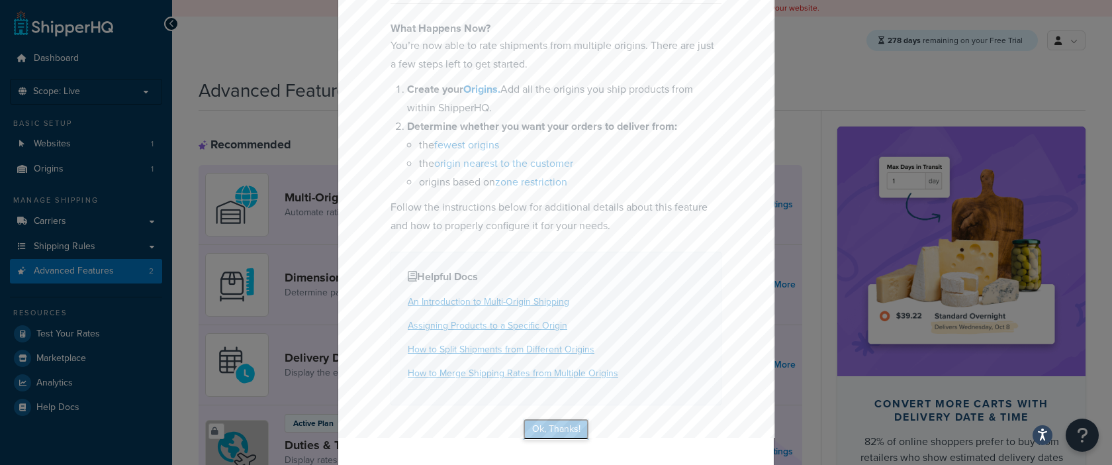
click at [560, 426] on button "Ok, Thanks!" at bounding box center [556, 428] width 66 height 21
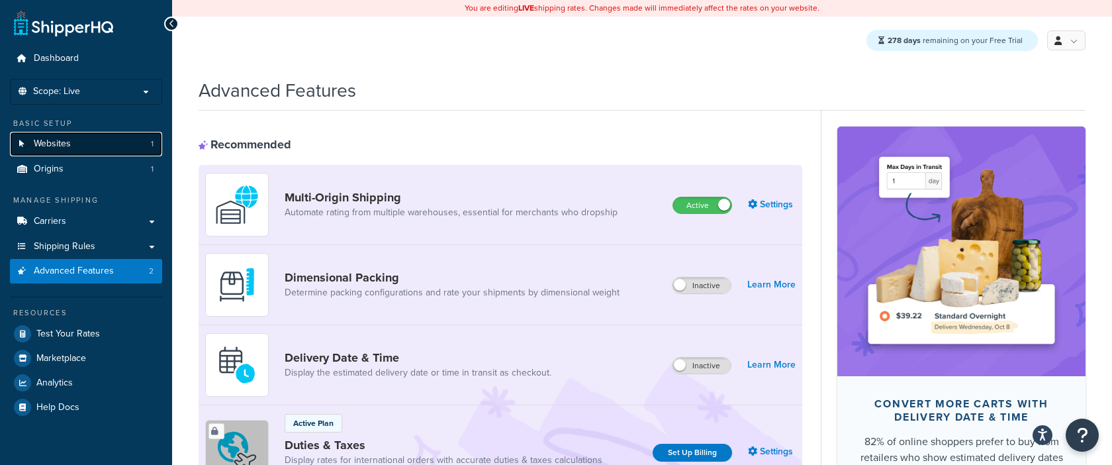
click at [99, 144] on link "Websites 1" at bounding box center [86, 144] width 152 height 24
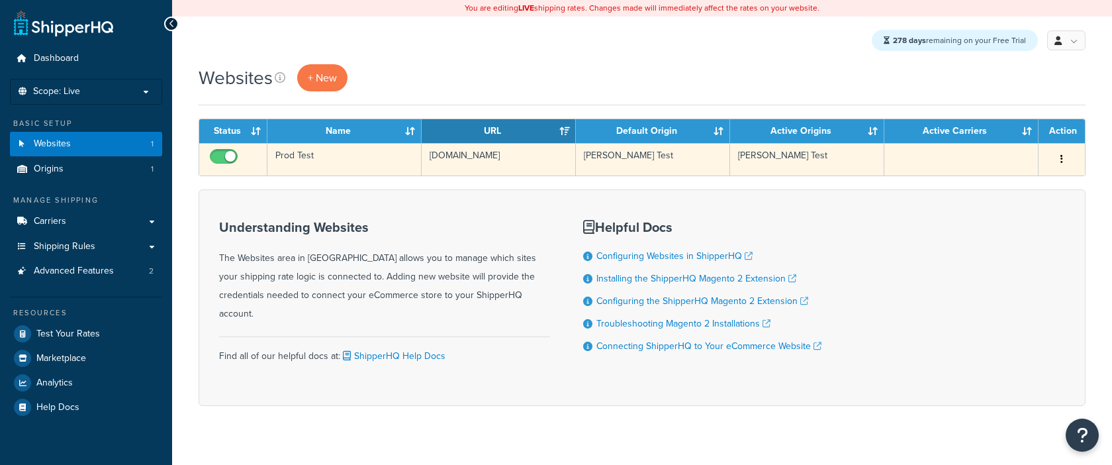
click at [322, 162] on td "Prod Test" at bounding box center [344, 159] width 154 height 32
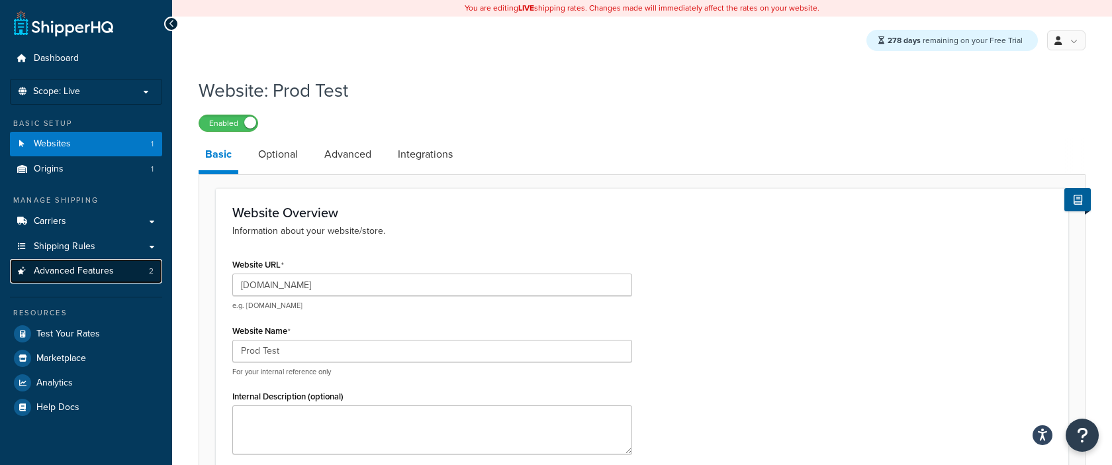
click at [119, 276] on link "Advanced Features 2" at bounding box center [86, 271] width 152 height 24
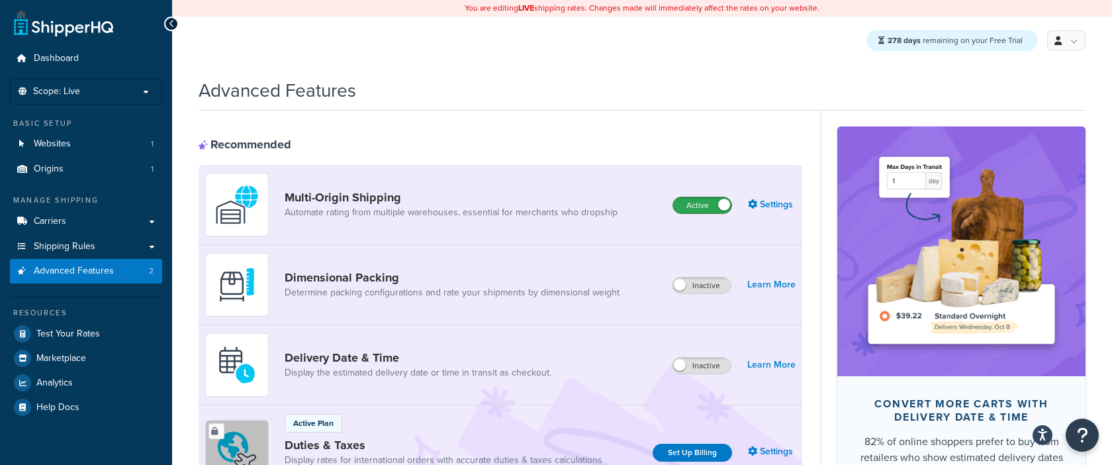
click at [705, 206] on label "Active" at bounding box center [702, 205] width 58 height 16
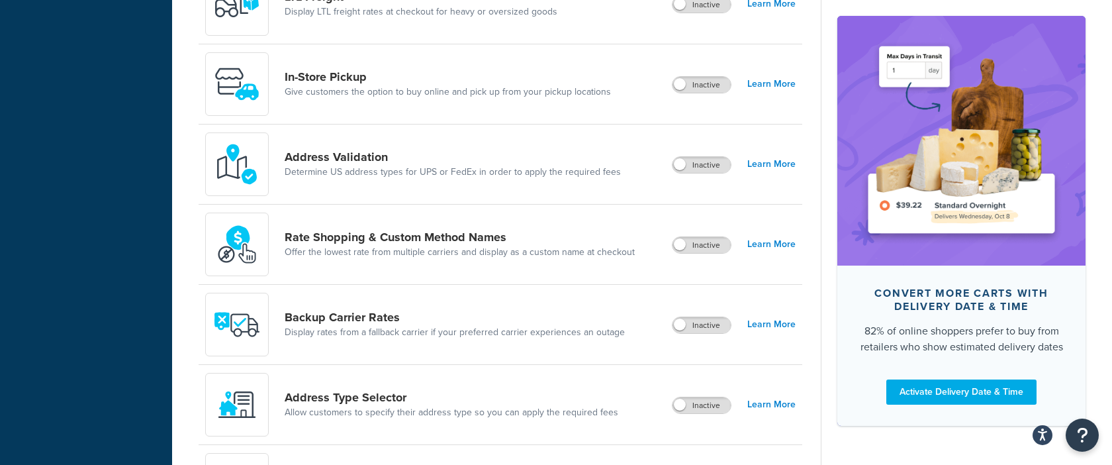
scroll to position [749, 0]
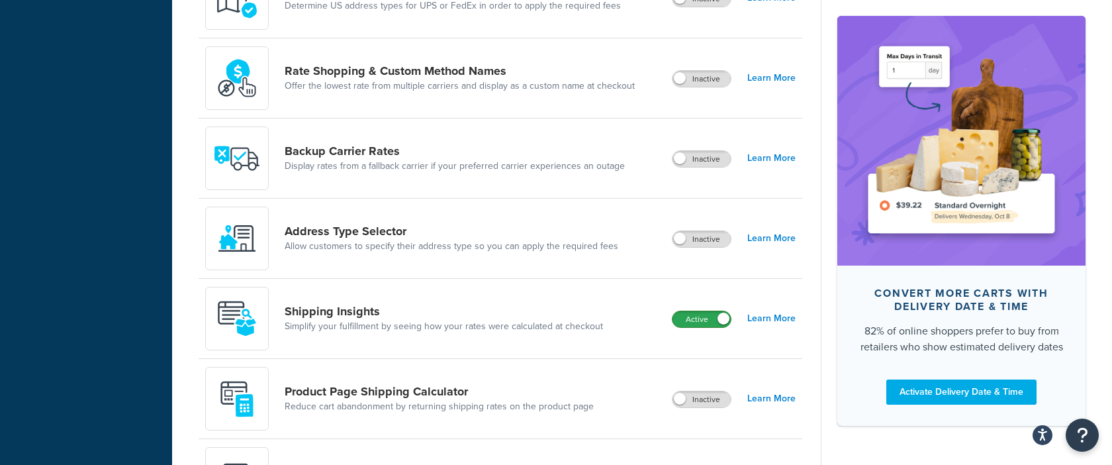
click at [710, 313] on label "Active" at bounding box center [702, 319] width 58 height 16
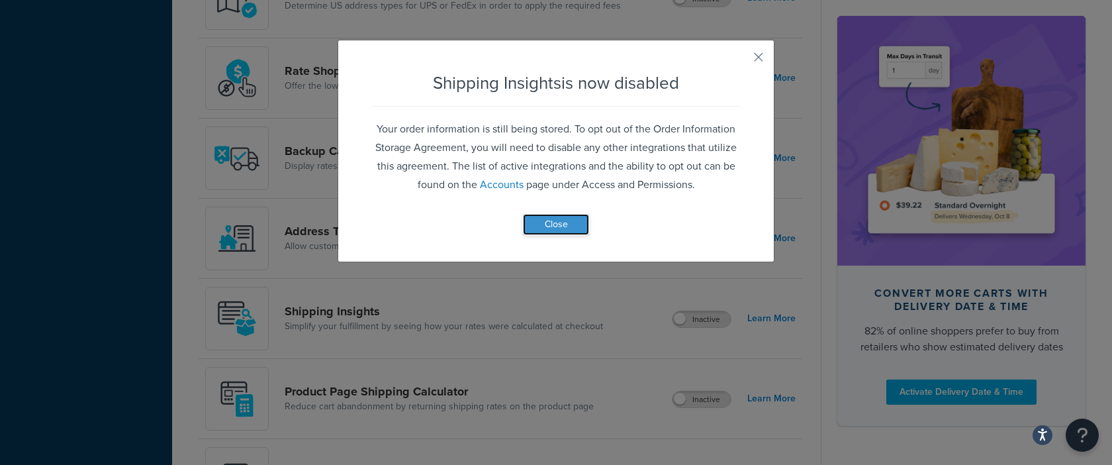
click at [561, 230] on button "Close" at bounding box center [556, 224] width 66 height 21
